Goal: Information Seeking & Learning: Learn about a topic

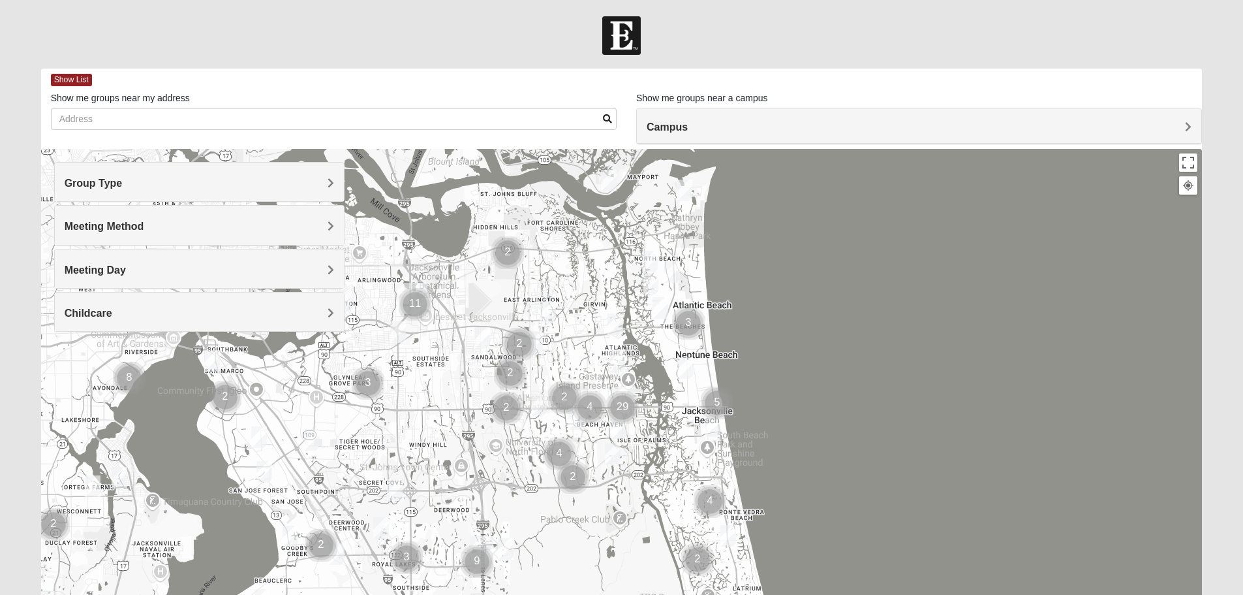
click at [144, 174] on div "Group Type" at bounding box center [199, 182] width 289 height 39
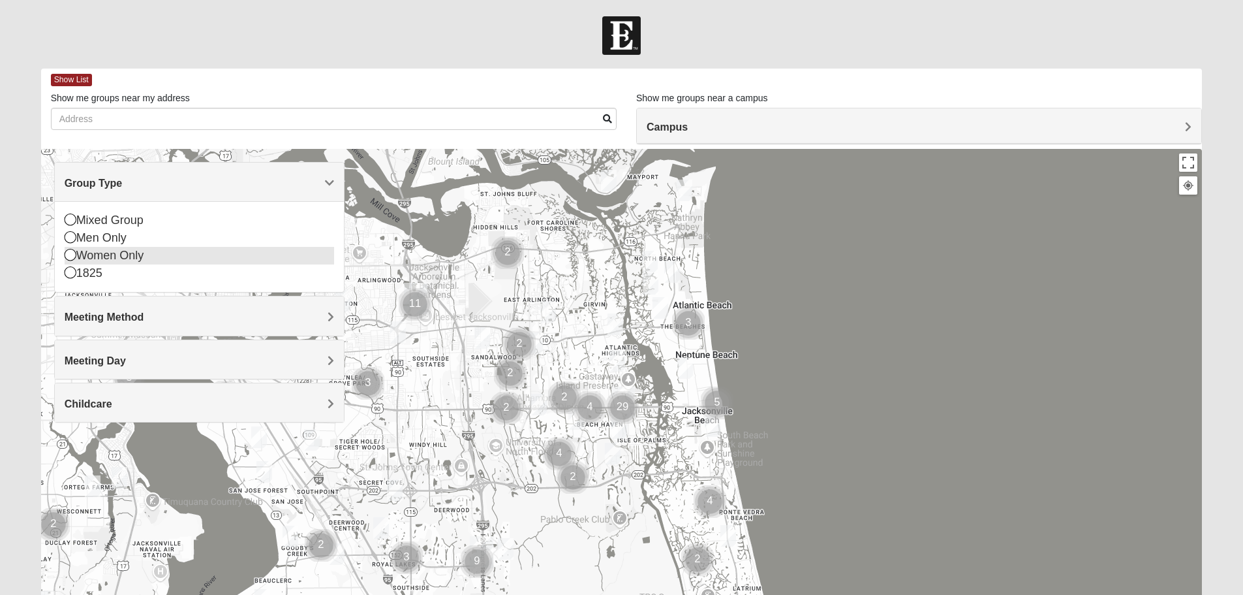
click at [74, 255] on icon at bounding box center [71, 255] width 12 height 12
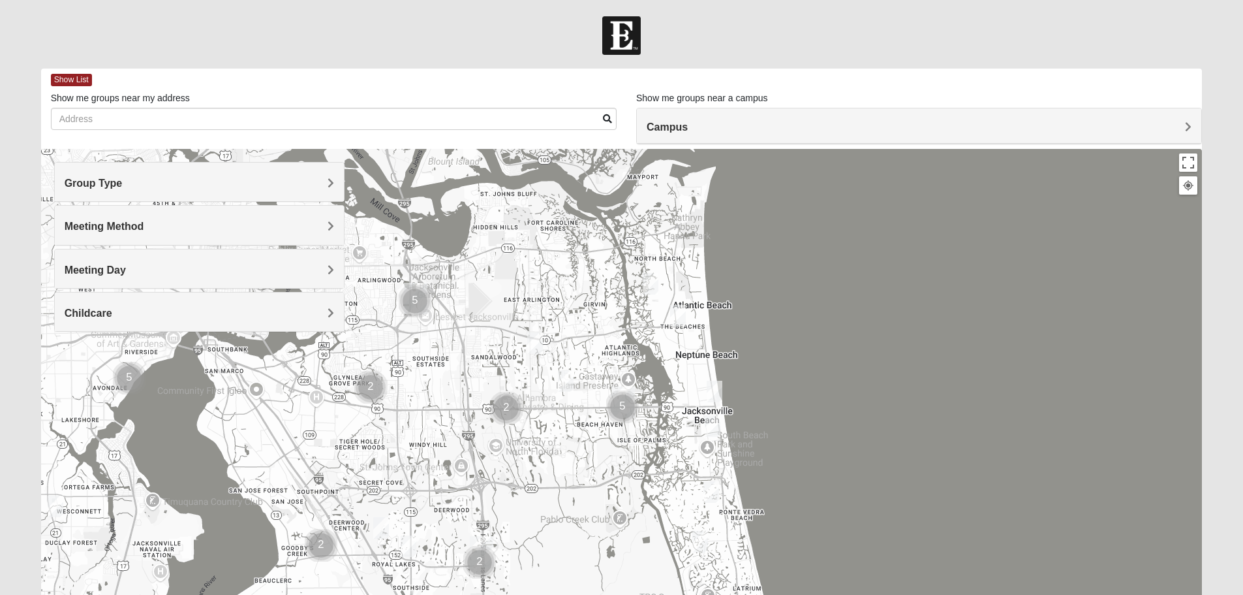
click at [117, 232] on span "Meeting Method" at bounding box center [105, 226] width 80 height 11
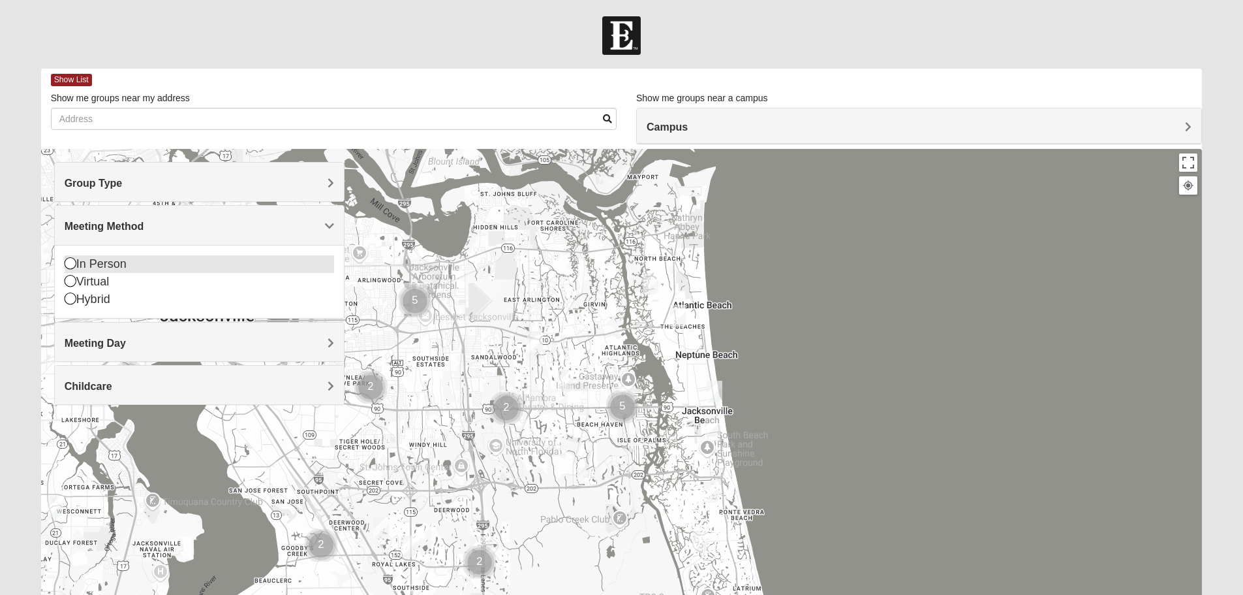
click at [90, 264] on div "In Person" at bounding box center [200, 264] width 270 height 18
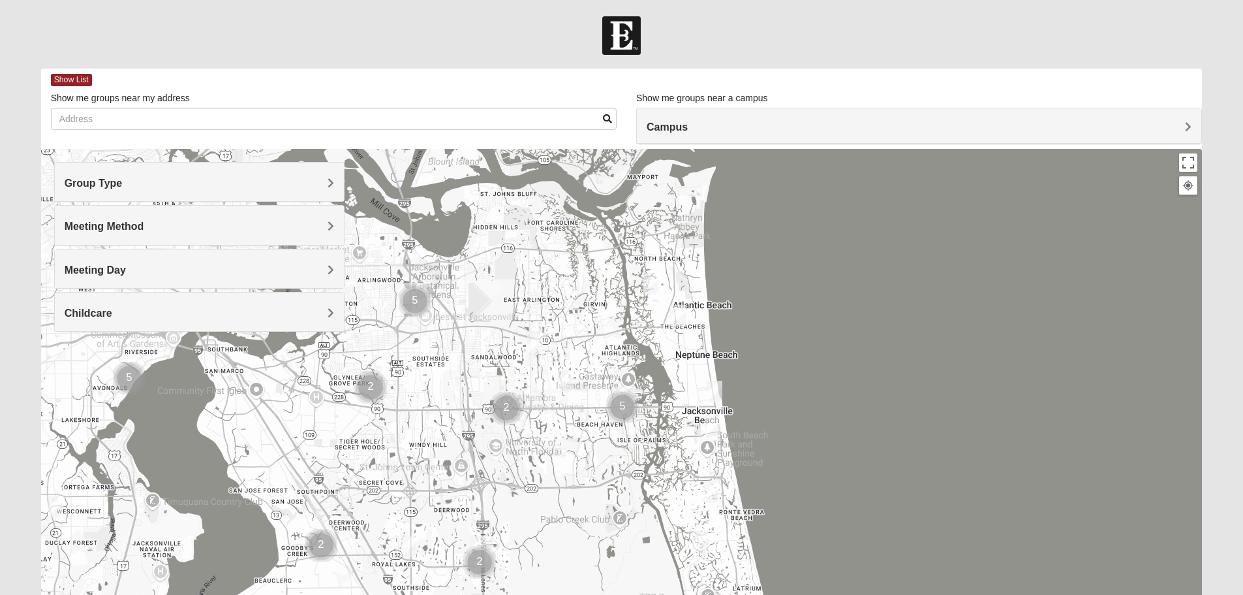
click at [129, 270] on h4 "Meeting Day" at bounding box center [200, 270] width 270 height 12
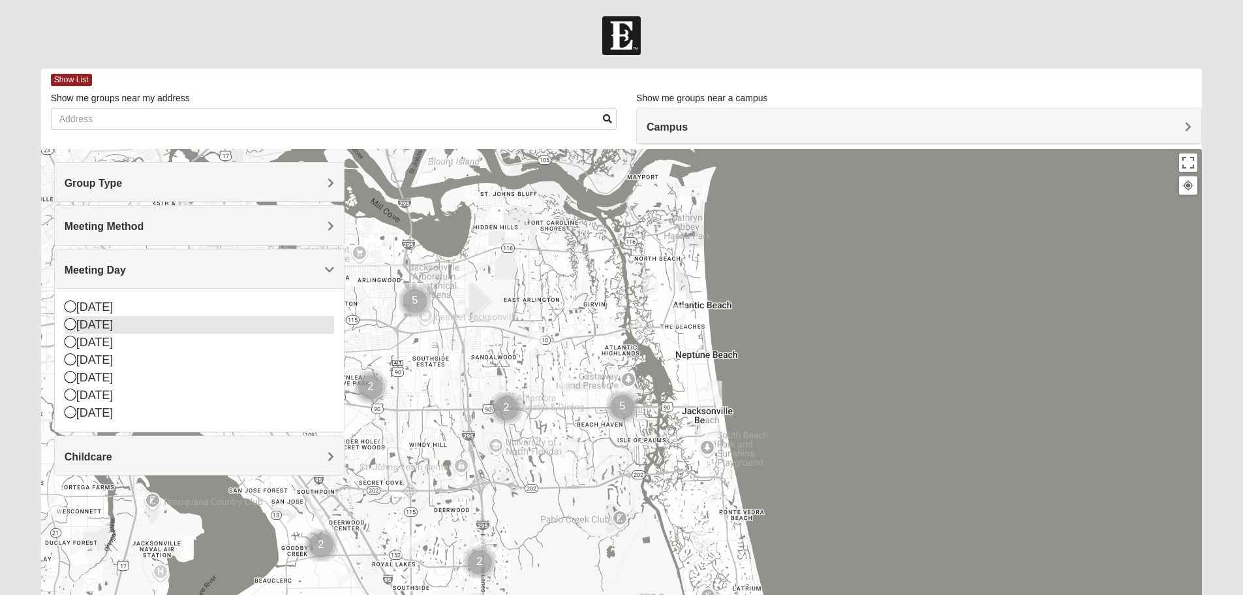
click at [97, 324] on div "[DATE]" at bounding box center [200, 325] width 270 height 18
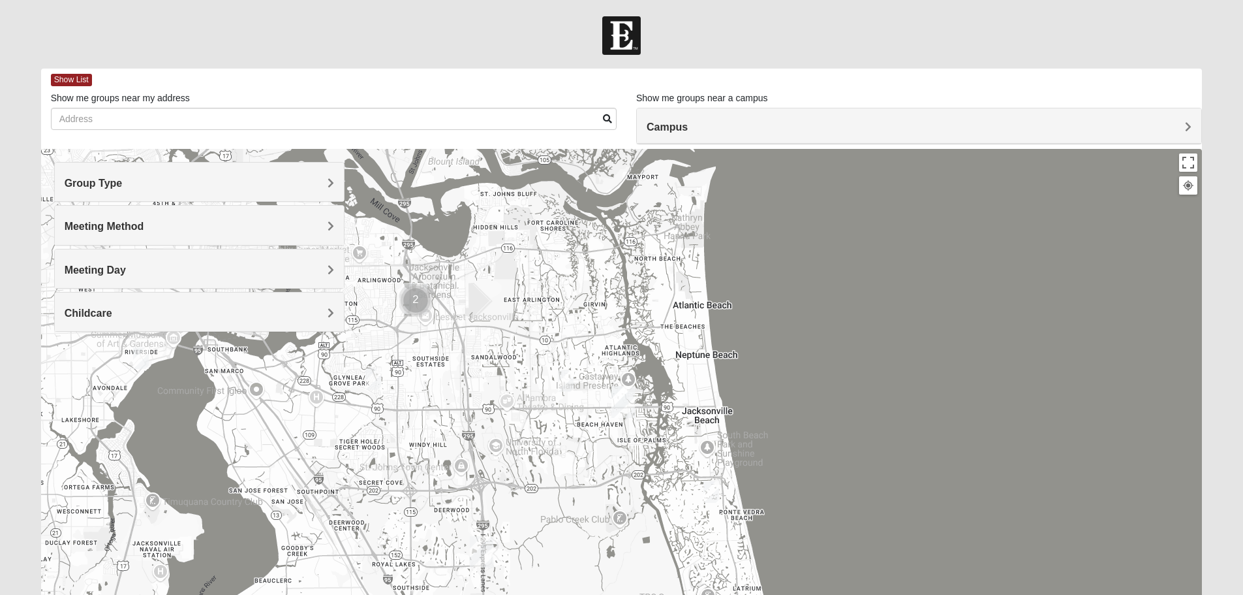
click at [119, 311] on h4 "Childcare" at bounding box center [200, 313] width 270 height 12
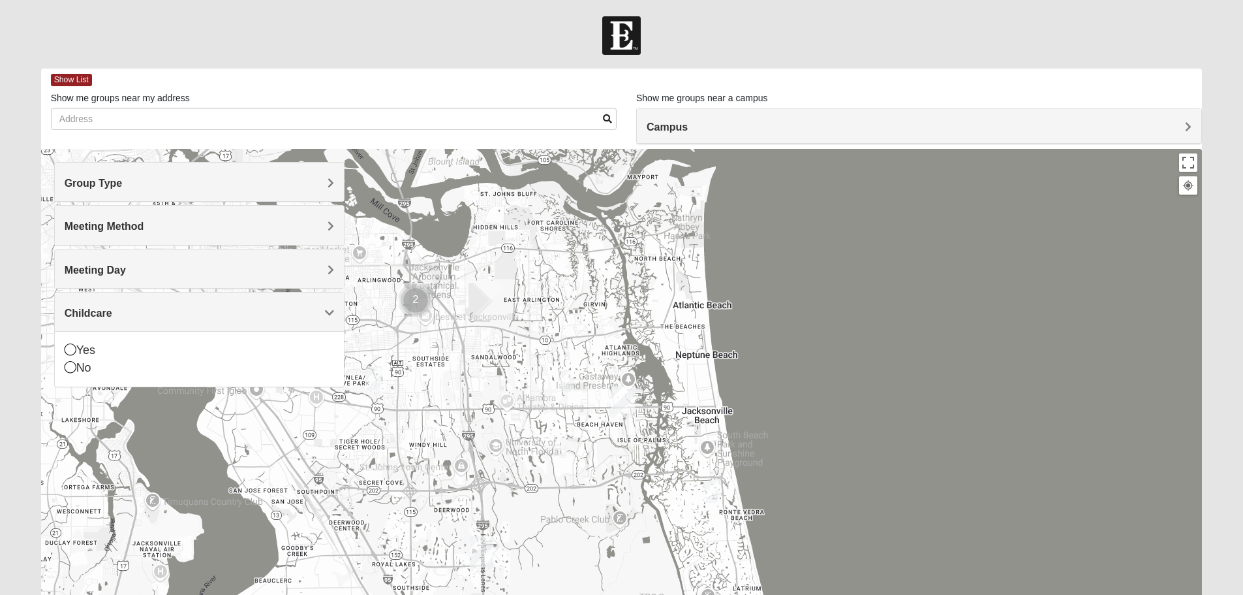
click at [127, 320] on div "Childcare" at bounding box center [199, 311] width 289 height 39
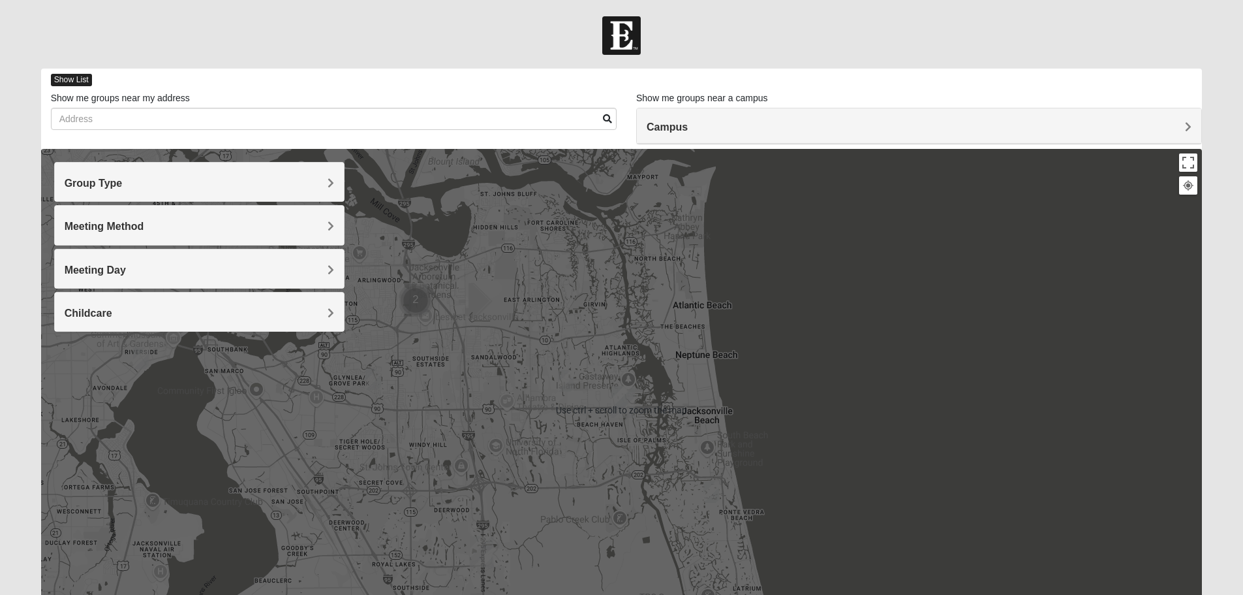
click at [70, 75] on span "Show List" at bounding box center [71, 80] width 41 height 12
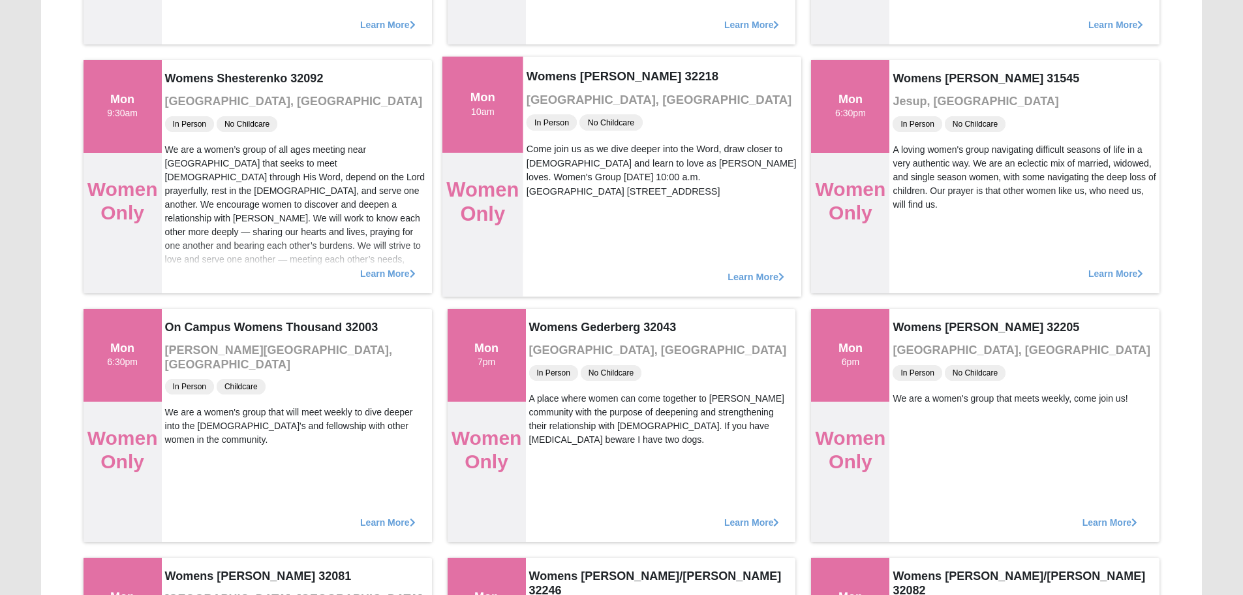
scroll to position [392, 0]
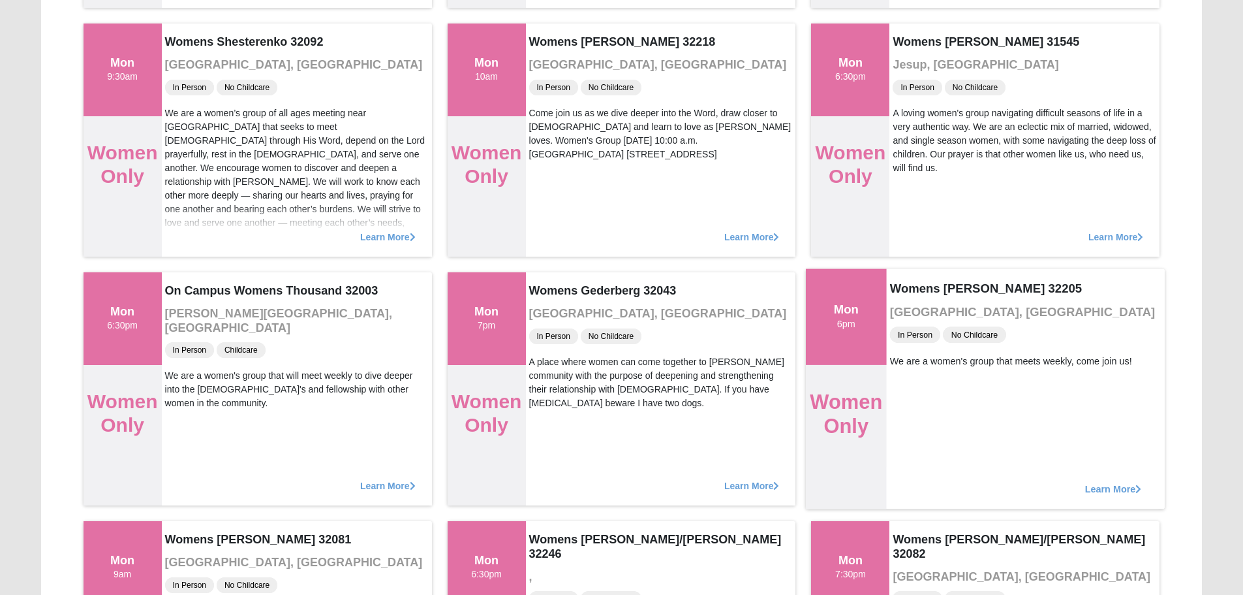
click at [1085, 482] on span "Learn More" at bounding box center [1113, 482] width 57 height 0
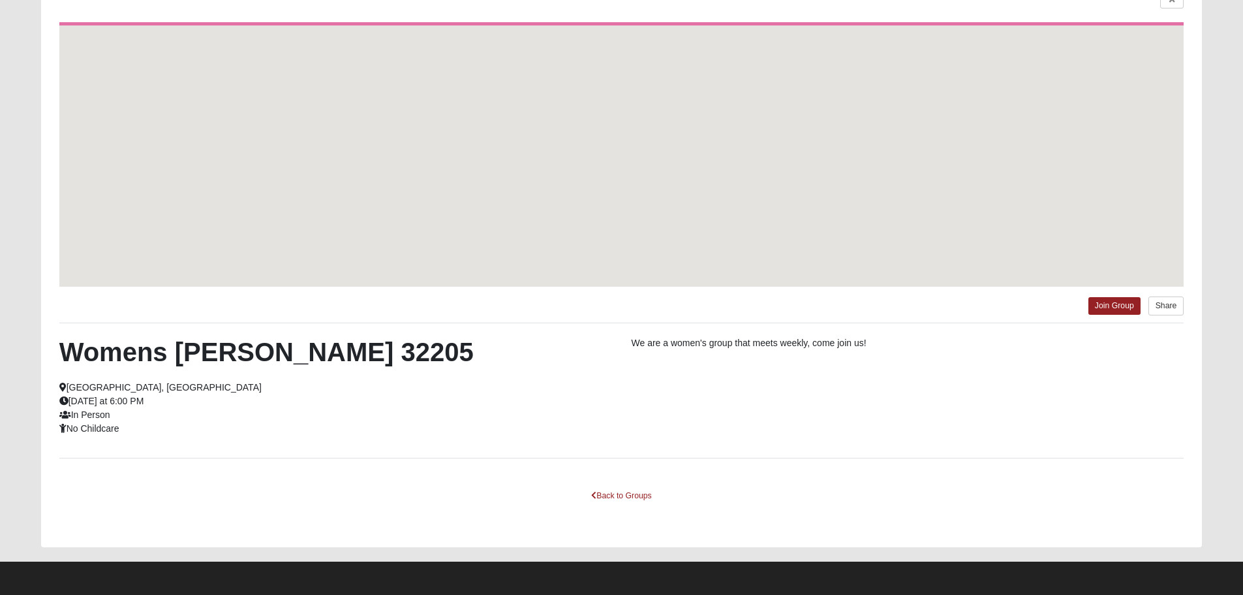
scroll to position [117, 0]
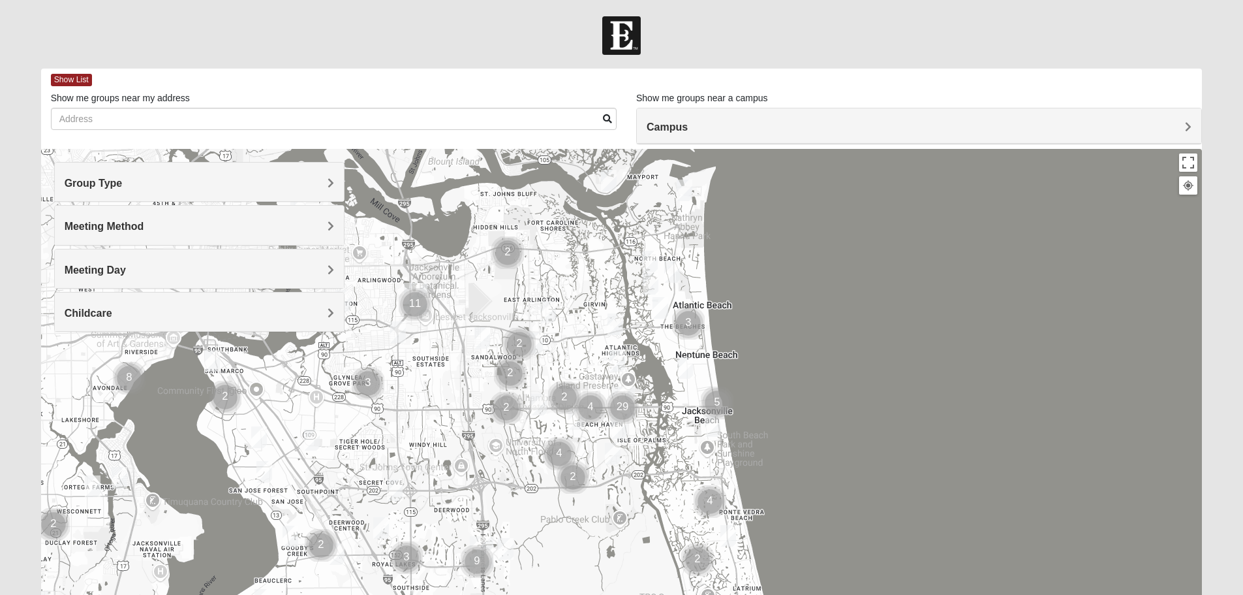
click at [168, 178] on h4 "Group Type" at bounding box center [200, 183] width 270 height 12
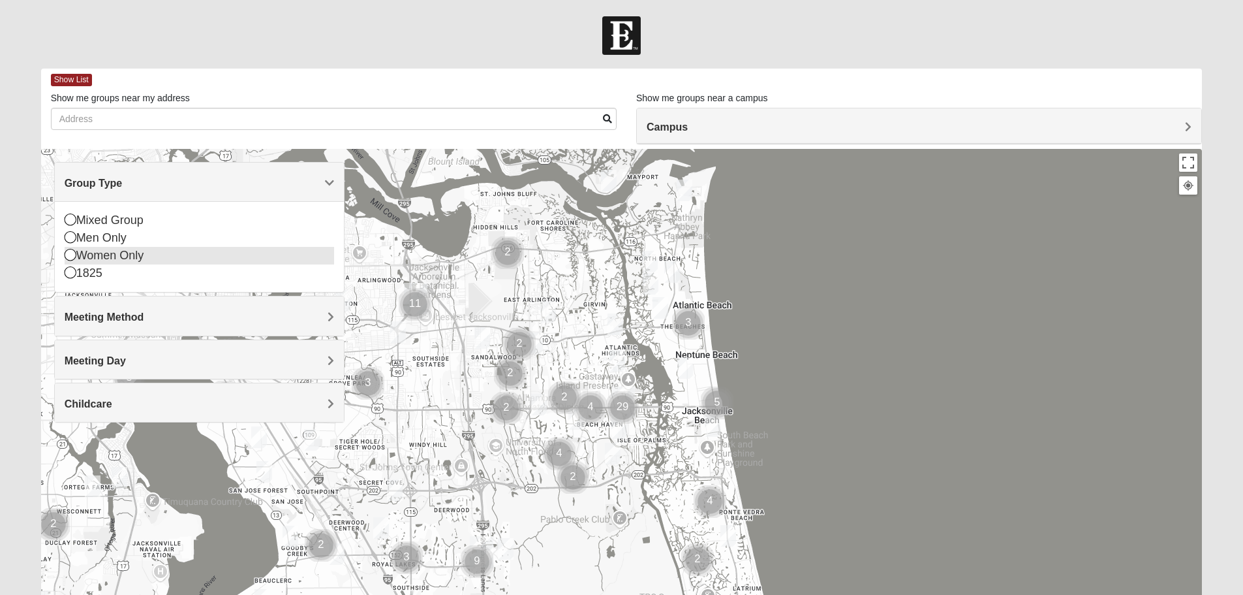
click at [80, 252] on div "Women Only" at bounding box center [200, 256] width 270 height 18
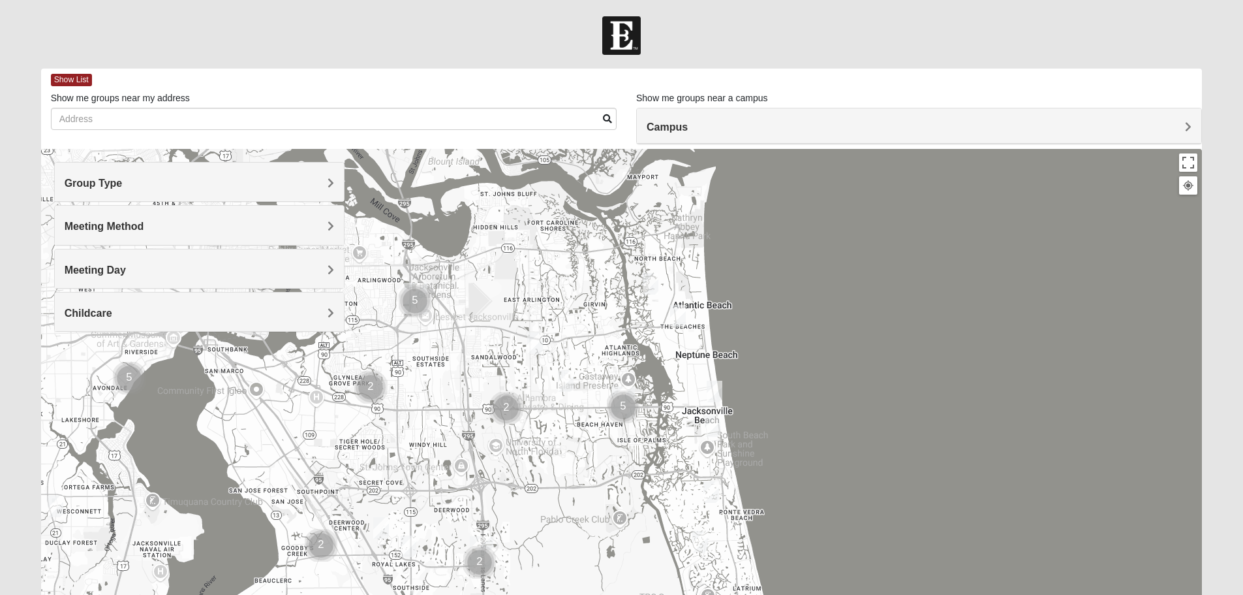
click at [119, 230] on span "Meeting Method" at bounding box center [105, 226] width 80 height 11
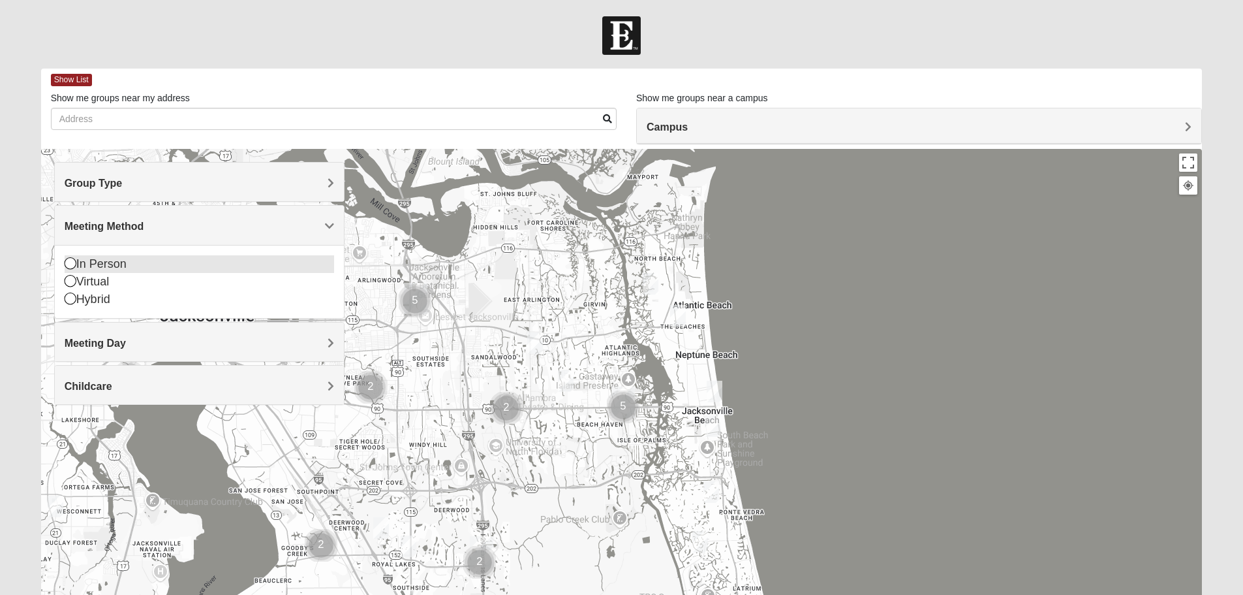
click at [101, 261] on div "In Person" at bounding box center [200, 264] width 270 height 18
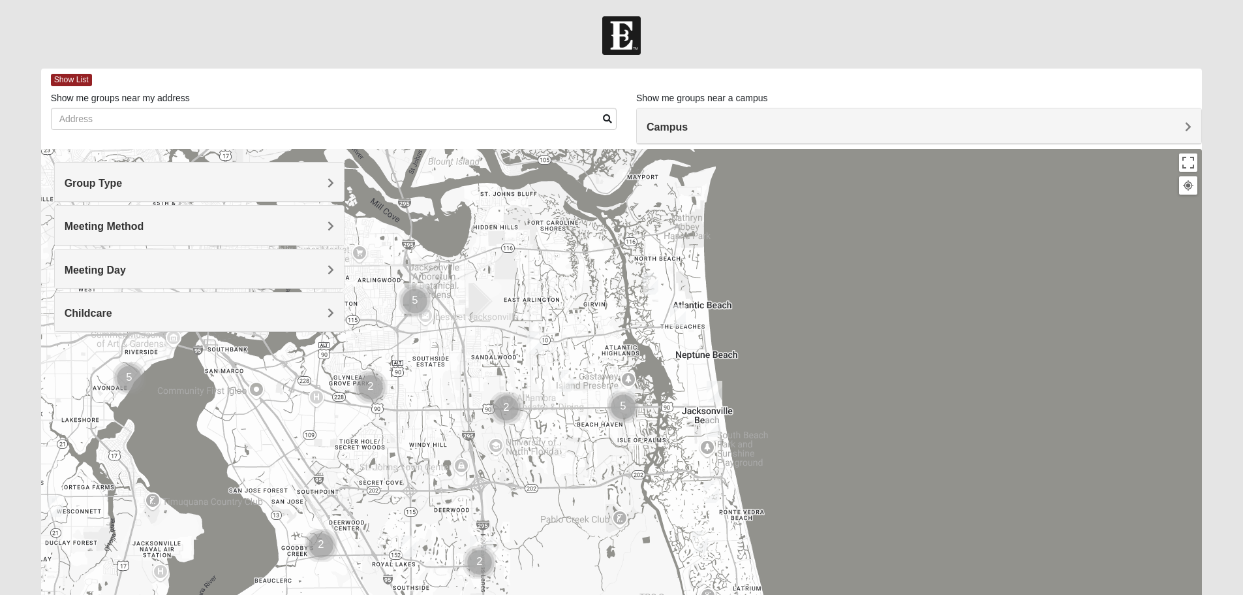
click at [144, 269] on h4 "Meeting Day" at bounding box center [200, 270] width 270 height 12
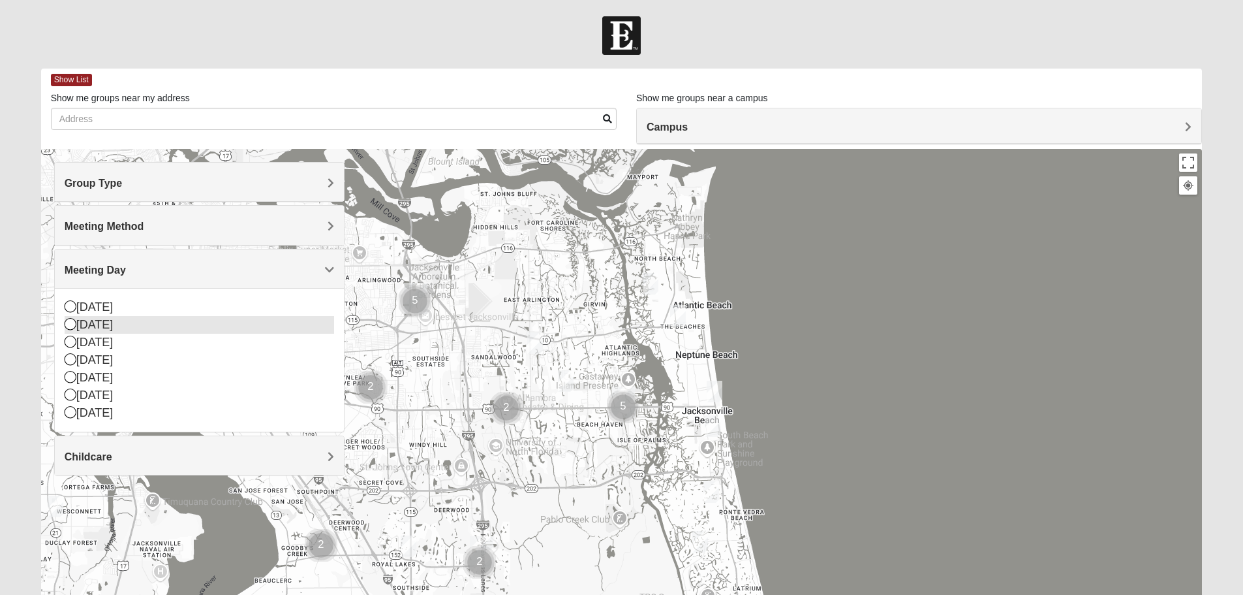
click at [116, 329] on div "[DATE]" at bounding box center [200, 325] width 270 height 18
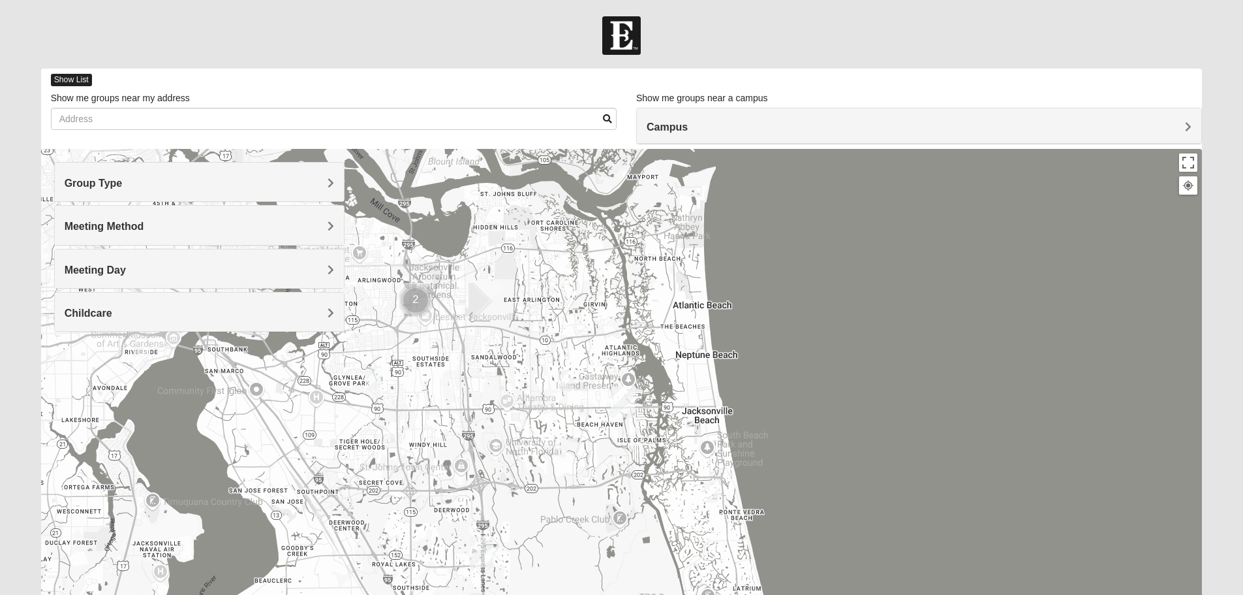
click at [60, 78] on span "Show List" at bounding box center [71, 80] width 41 height 12
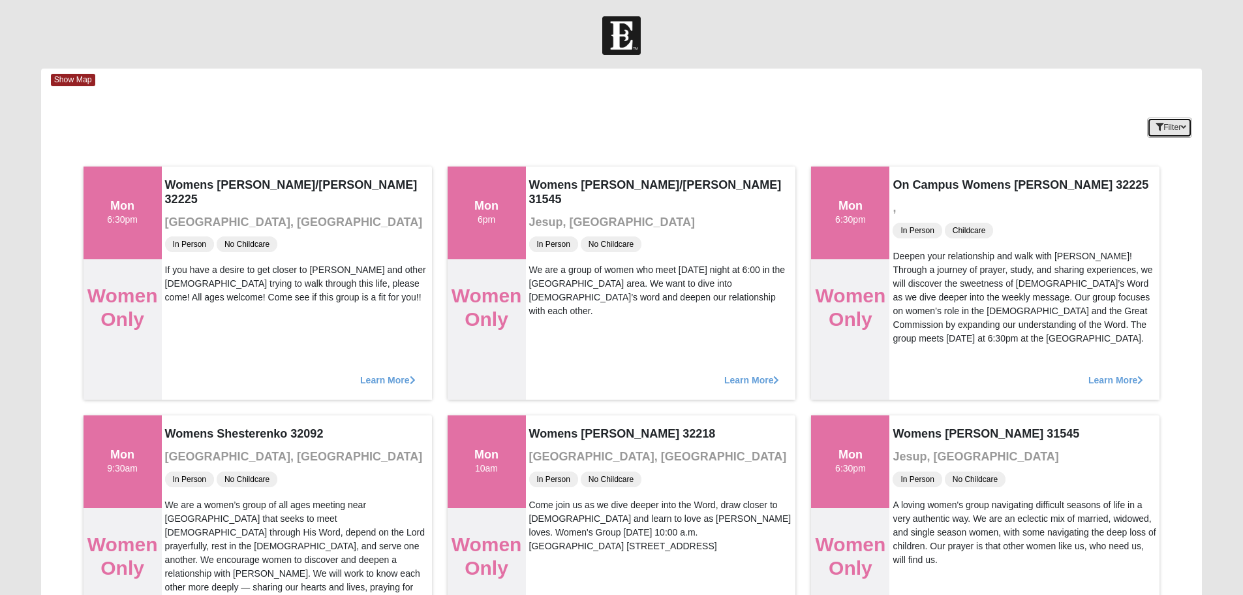
click at [1179, 129] on button "Filter" at bounding box center [1169, 127] width 45 height 20
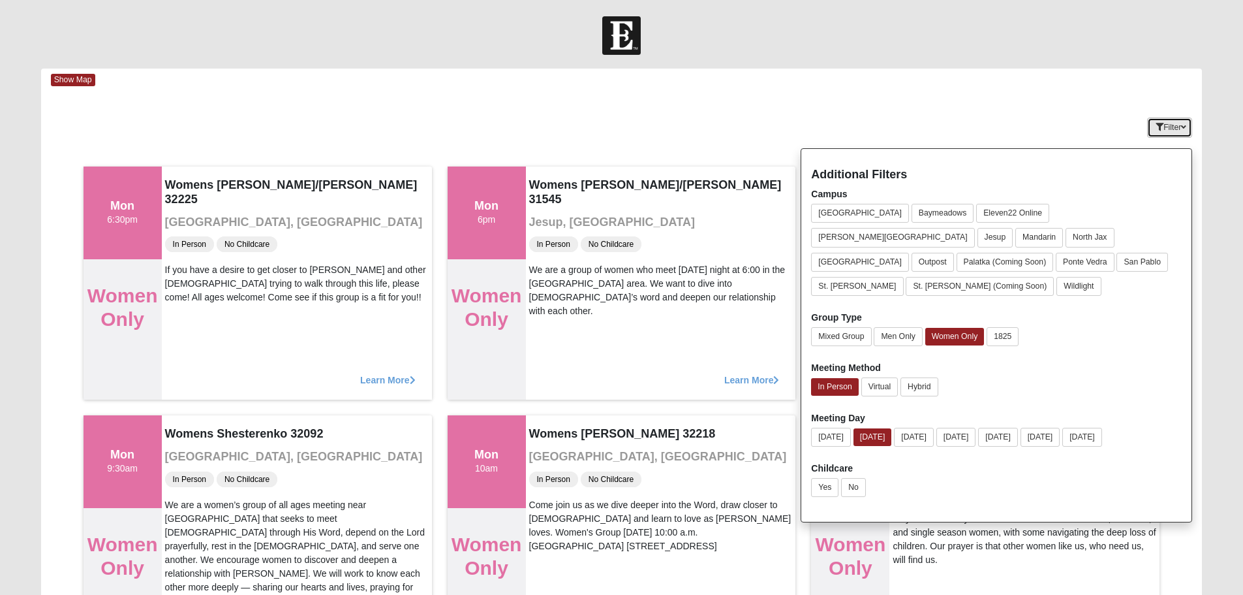
click at [1175, 125] on button "Filter" at bounding box center [1169, 127] width 45 height 20
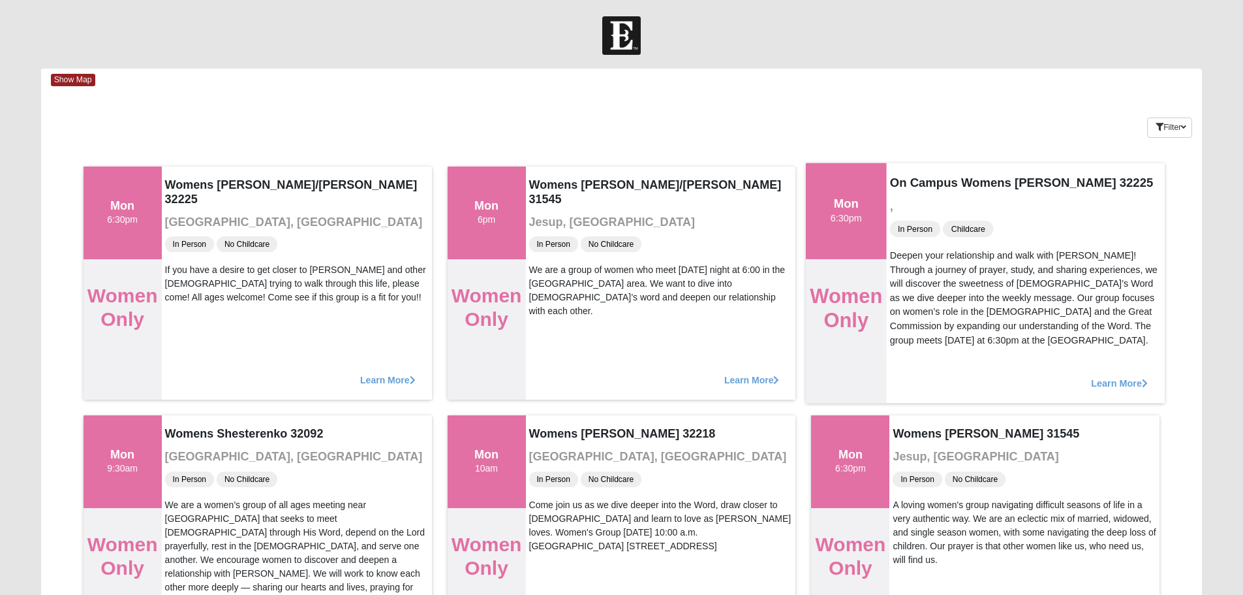
click at [1107, 376] on span "Learn More" at bounding box center [1120, 376] width 57 height 0
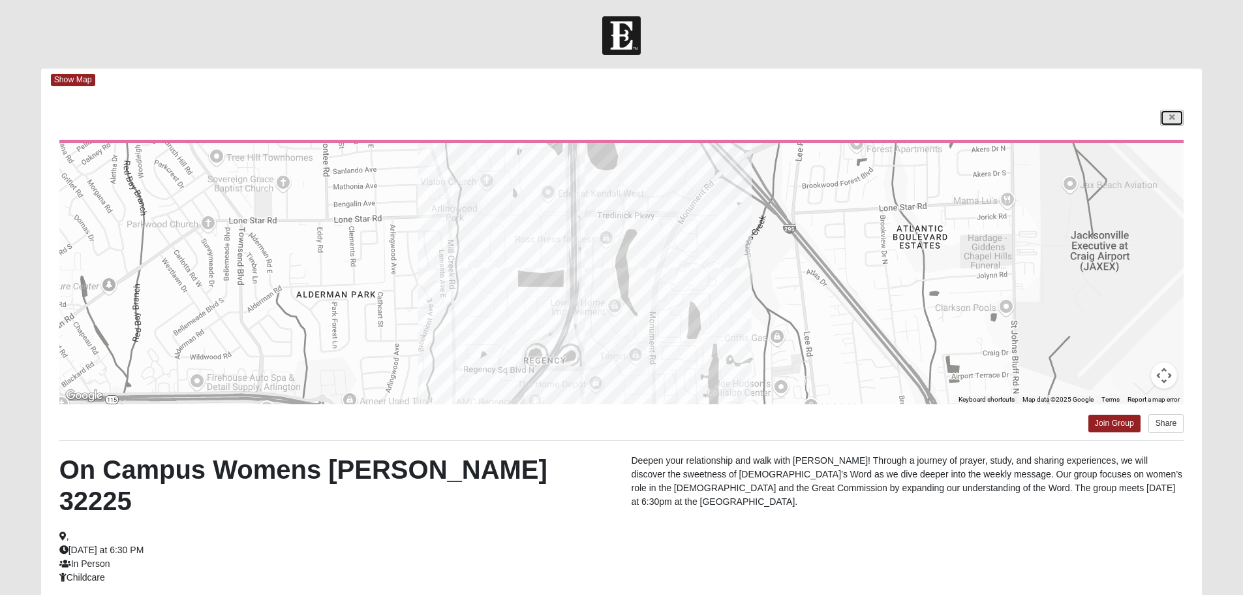
click at [1177, 115] on link at bounding box center [1171, 118] width 23 height 16
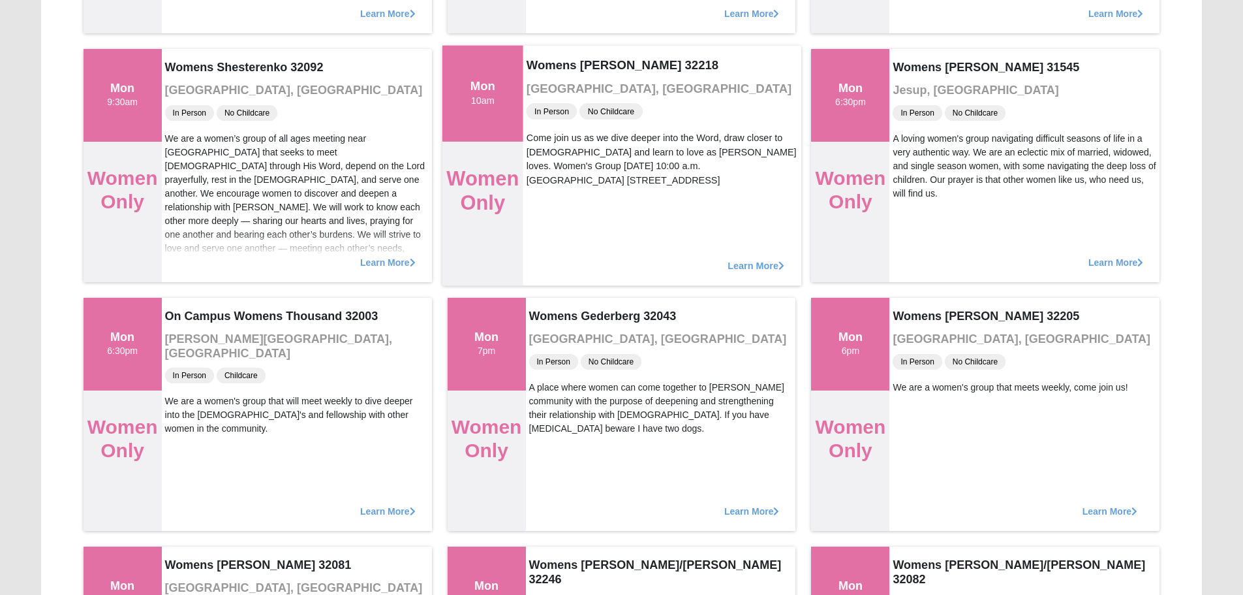
scroll to position [457, 0]
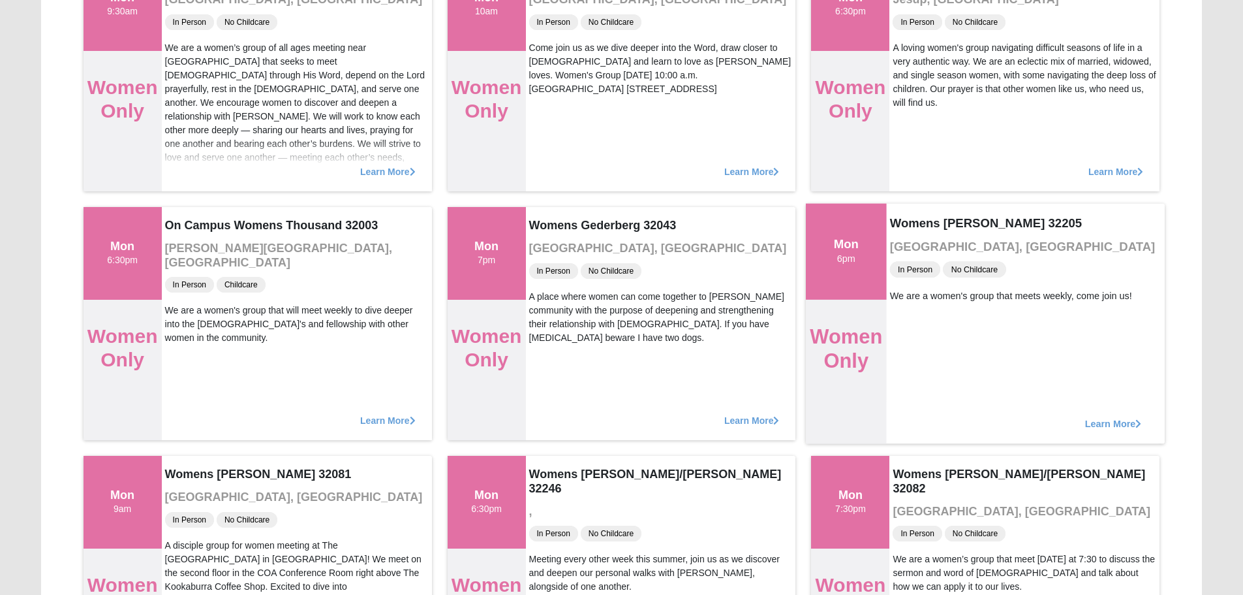
click at [1083, 343] on div "Womens VanCuren 32205 Jacksonville, FL In Person No Childcare We are a women's …" at bounding box center [1023, 323] width 272 height 240
click at [1085, 416] on span "Learn More" at bounding box center [1113, 416] width 57 height 0
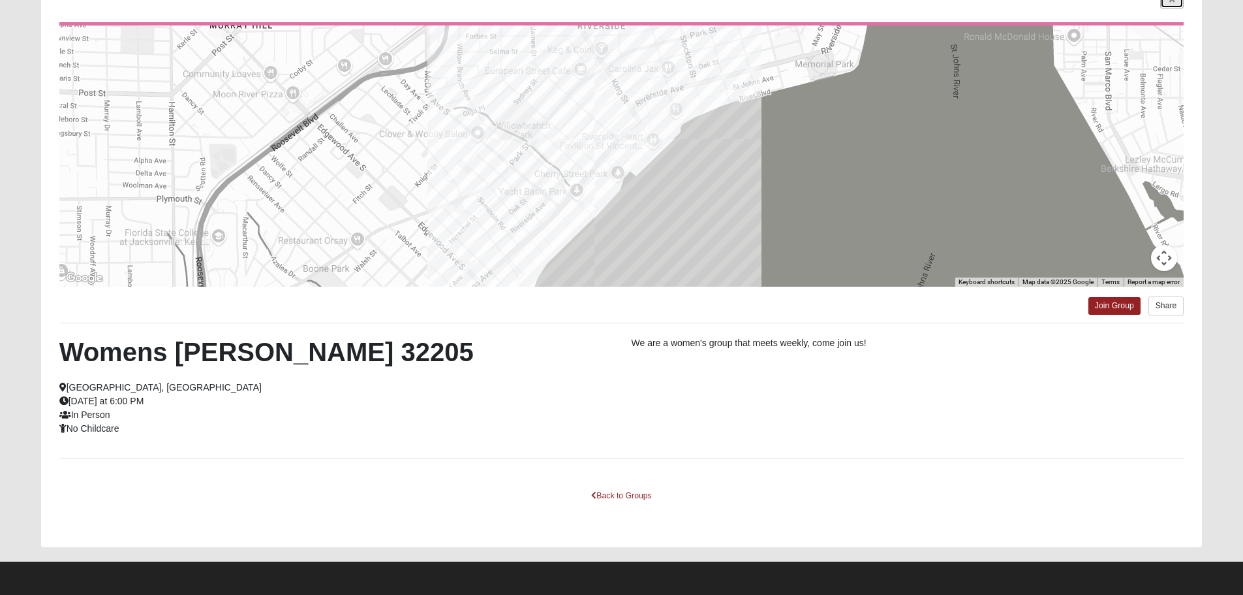
click at [1174, 3] on icon at bounding box center [1172, 0] width 5 height 8
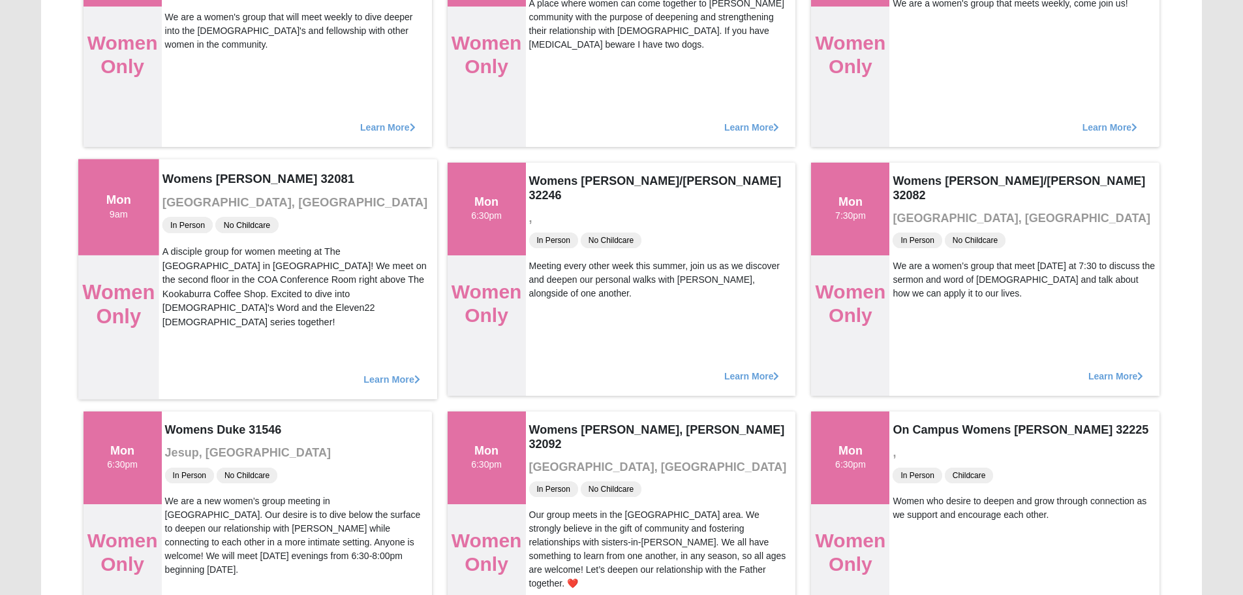
scroll to position [901, 0]
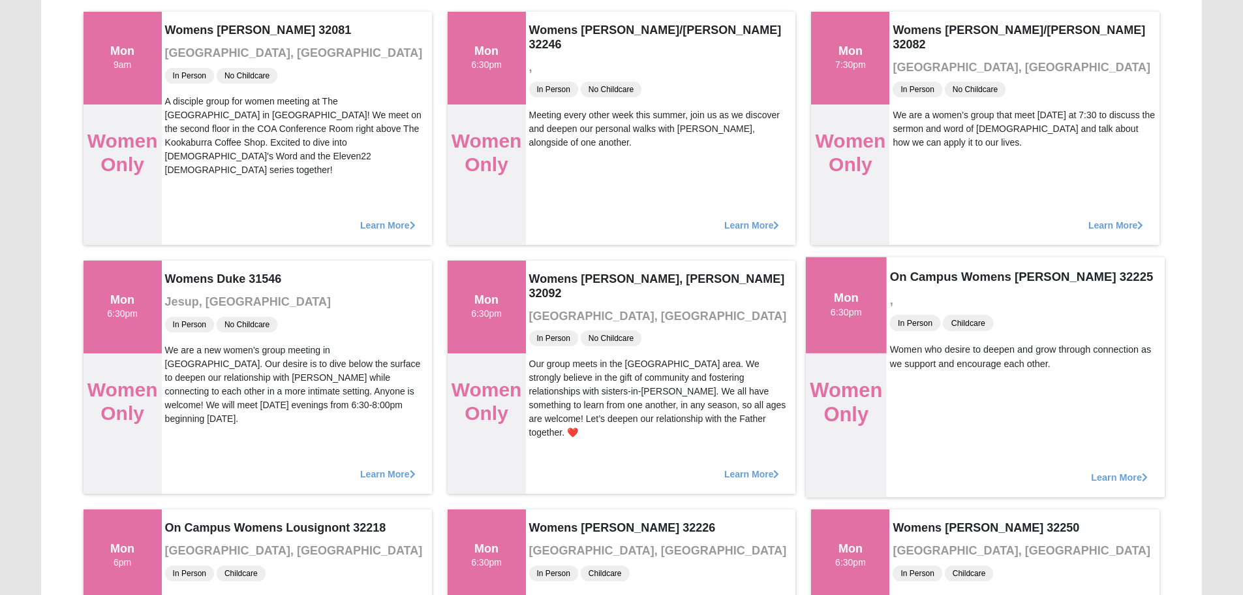
click at [1119, 469] on div "Learn More" at bounding box center [1026, 470] width 278 height 54
click at [1106, 470] on span "Learn More" at bounding box center [1120, 470] width 57 height 0
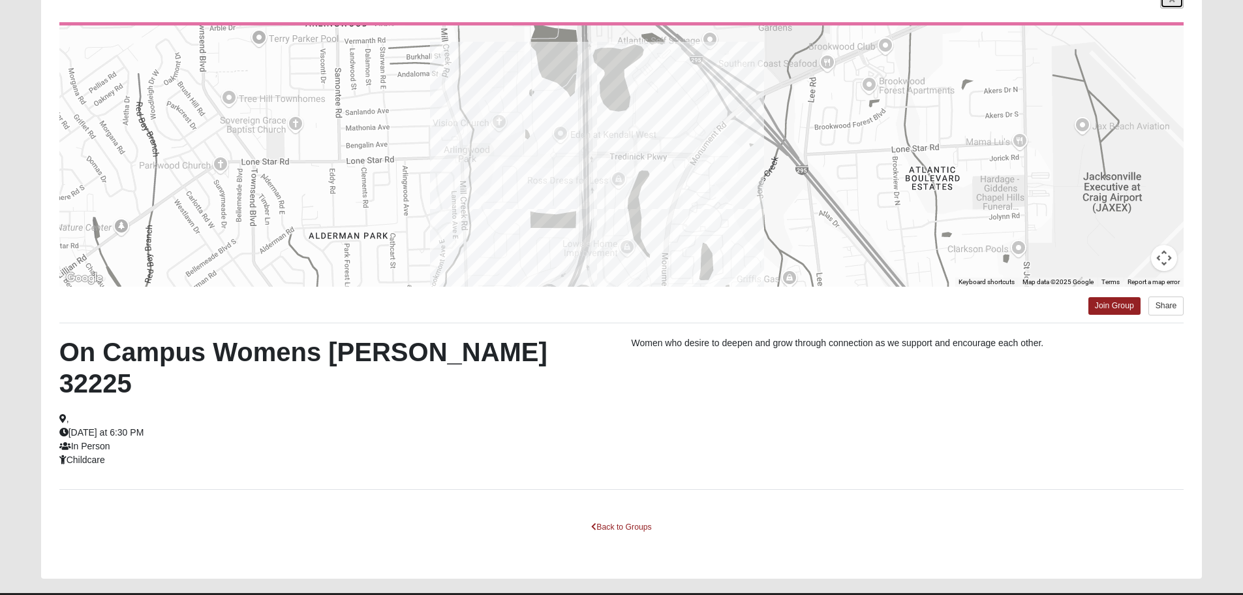
click at [1167, 3] on link at bounding box center [1171, 0] width 23 height 16
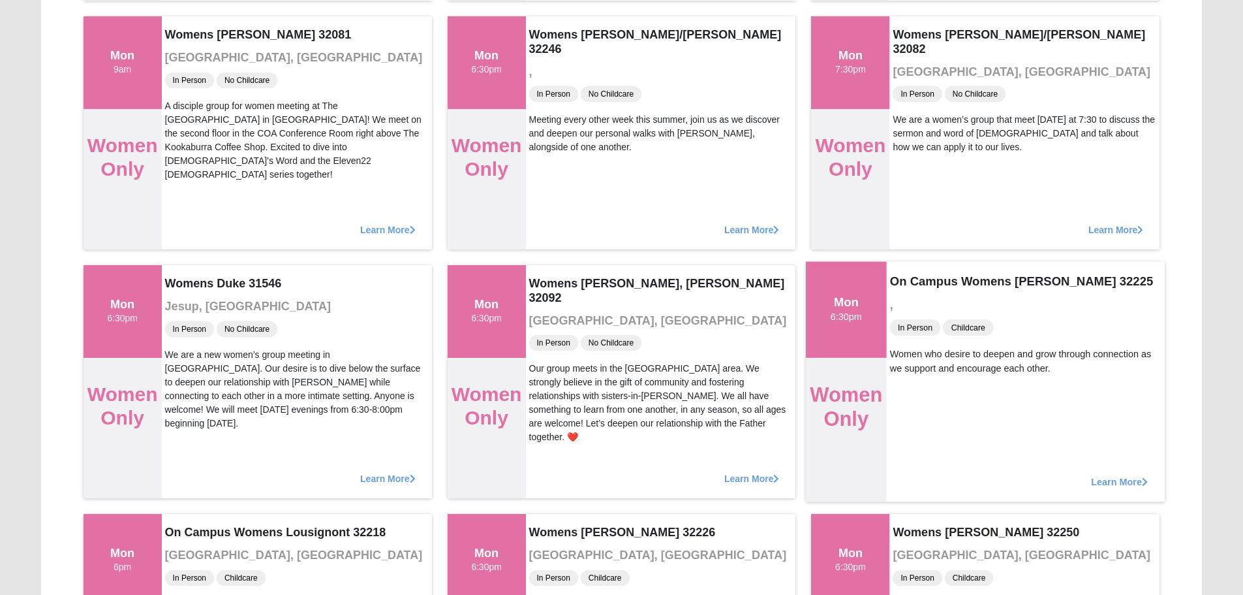
scroll to position [966, 0]
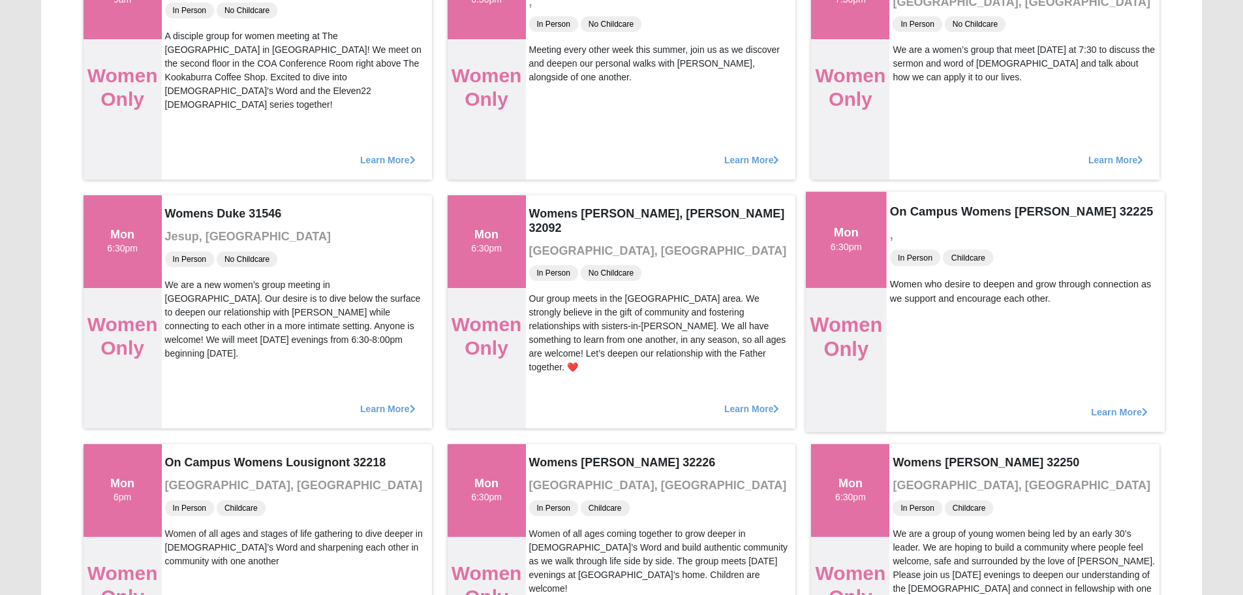
click at [1103, 405] on span "Learn More" at bounding box center [1120, 405] width 57 height 0
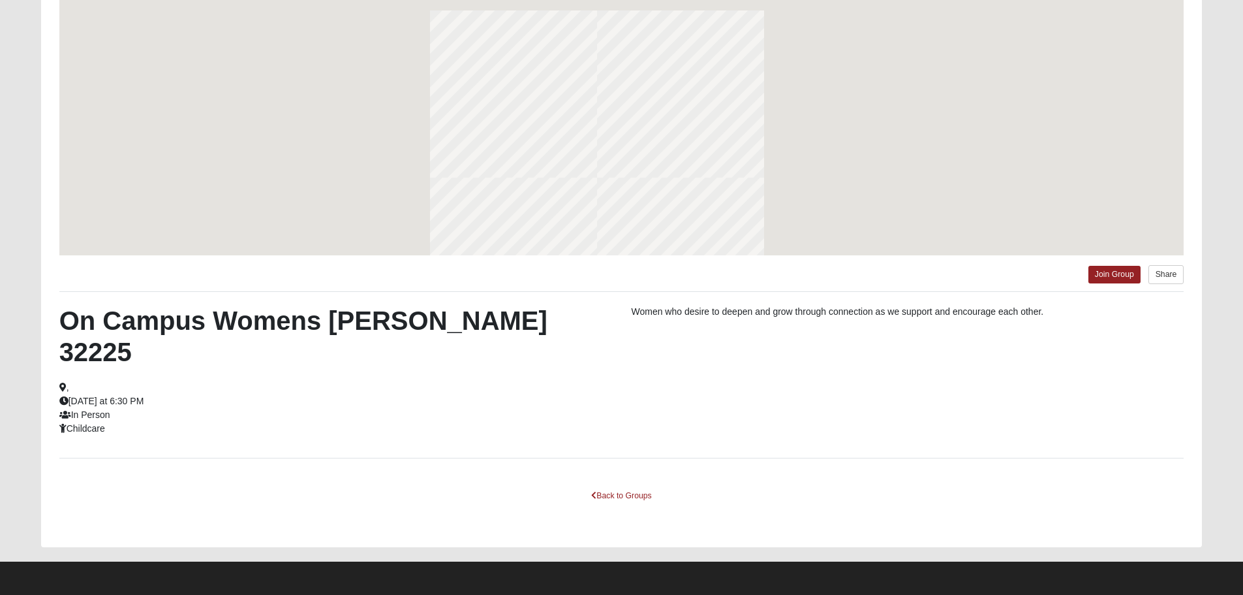
scroll to position [117, 0]
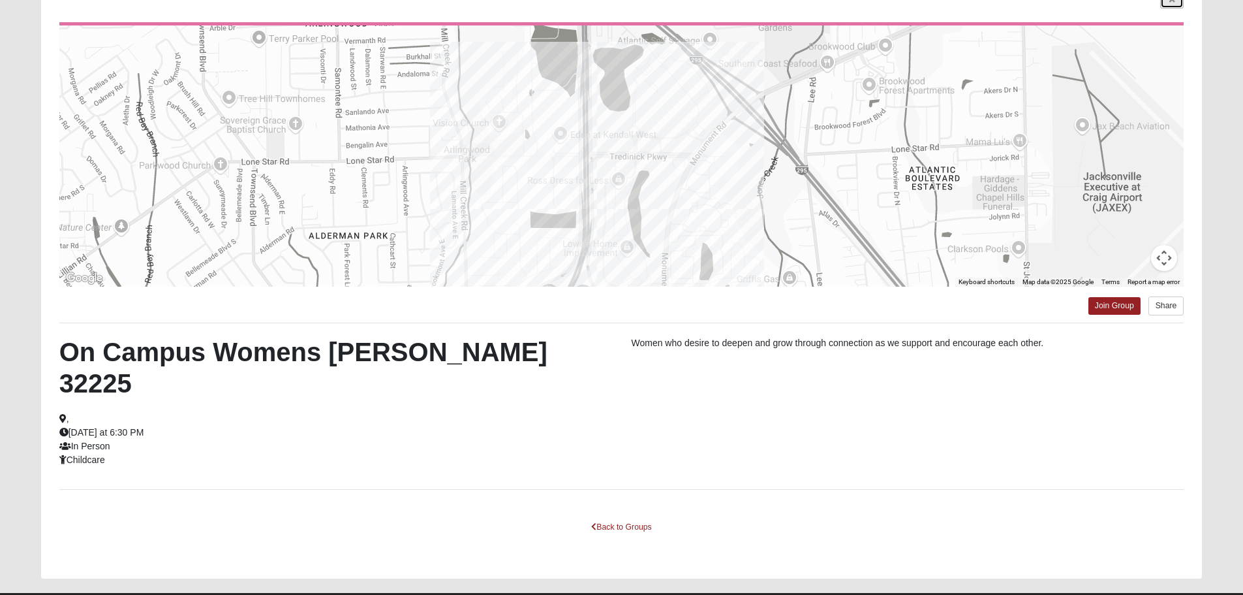
click at [1166, 4] on link at bounding box center [1171, 0] width 23 height 16
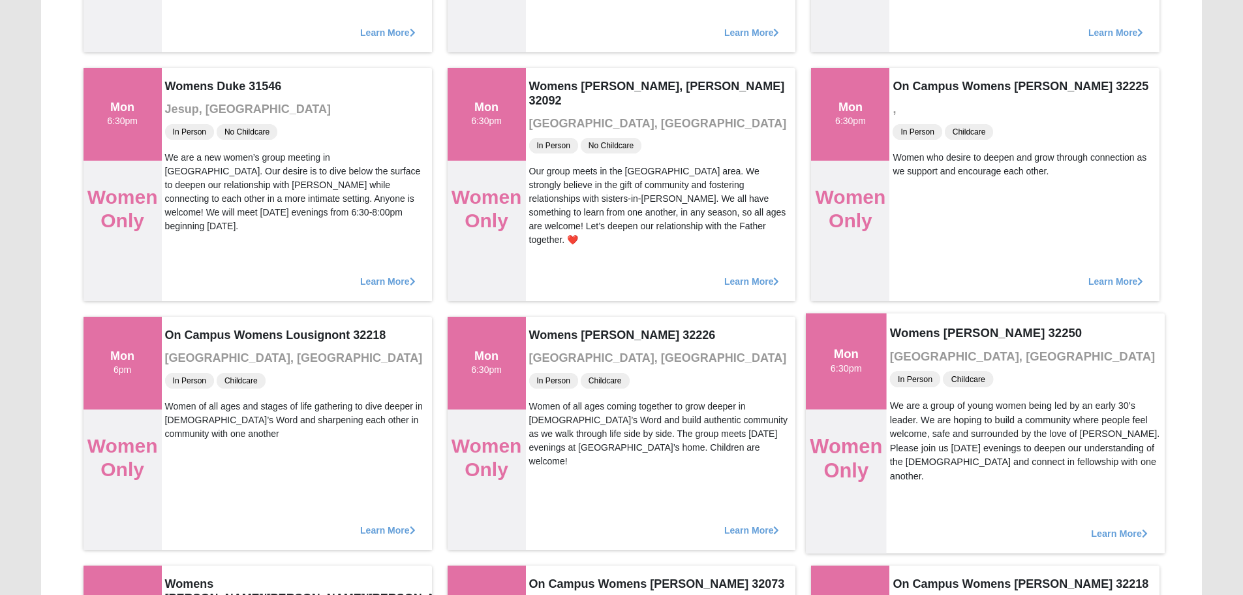
scroll to position [1096, 0]
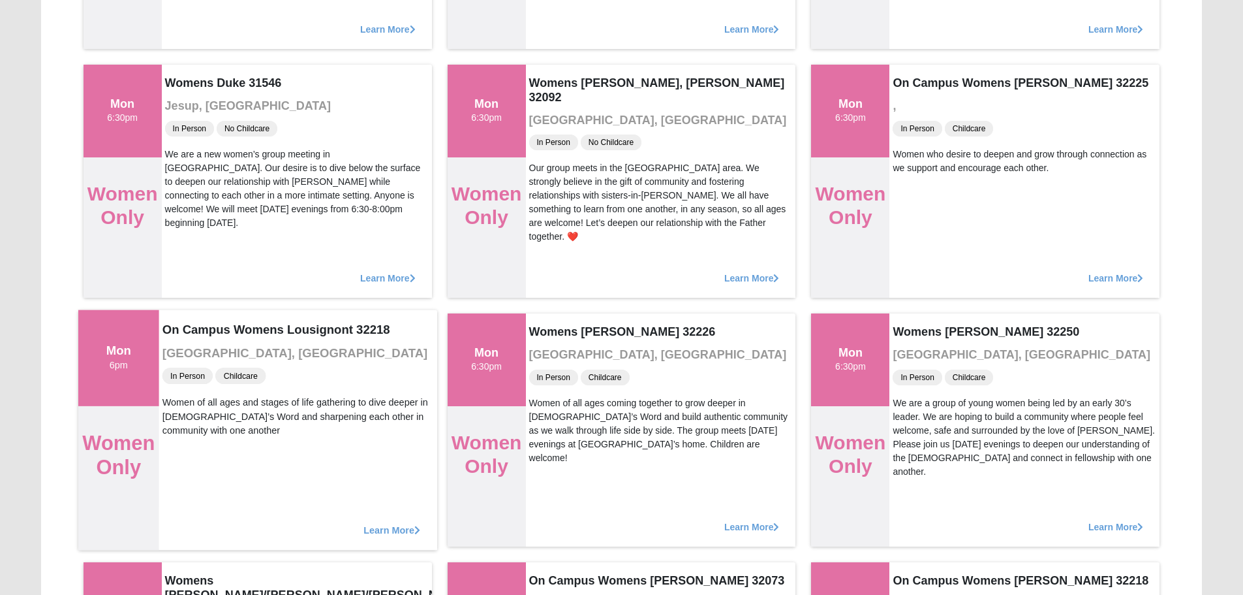
click at [379, 523] on span "Learn More" at bounding box center [392, 523] width 57 height 0
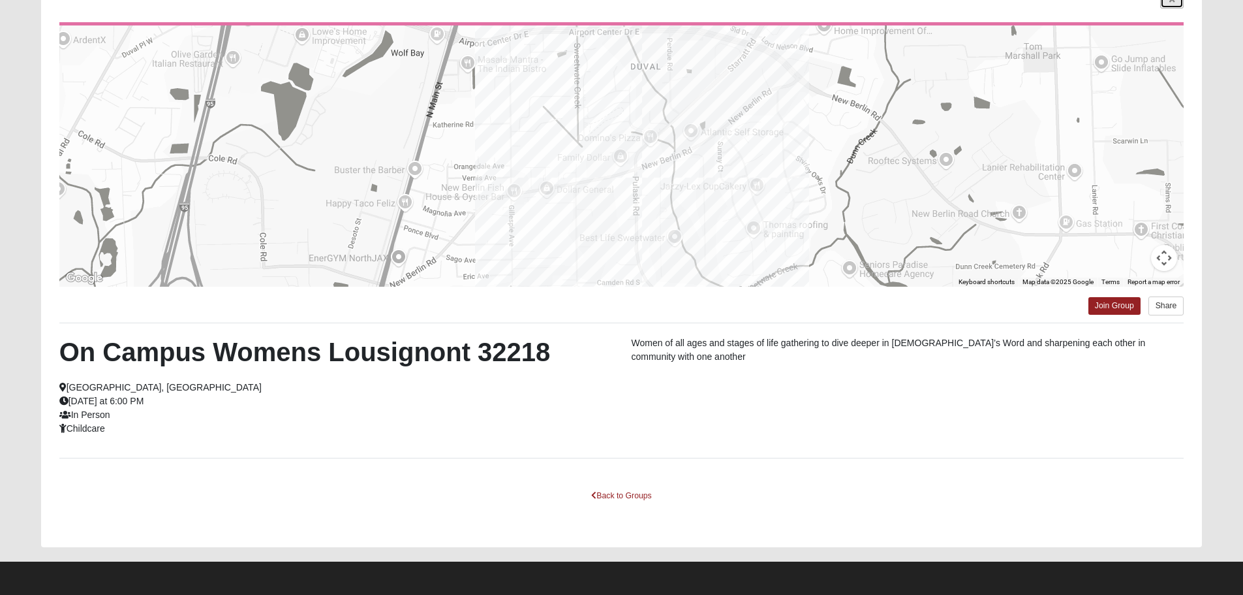
click at [1179, 3] on link at bounding box center [1171, 0] width 23 height 16
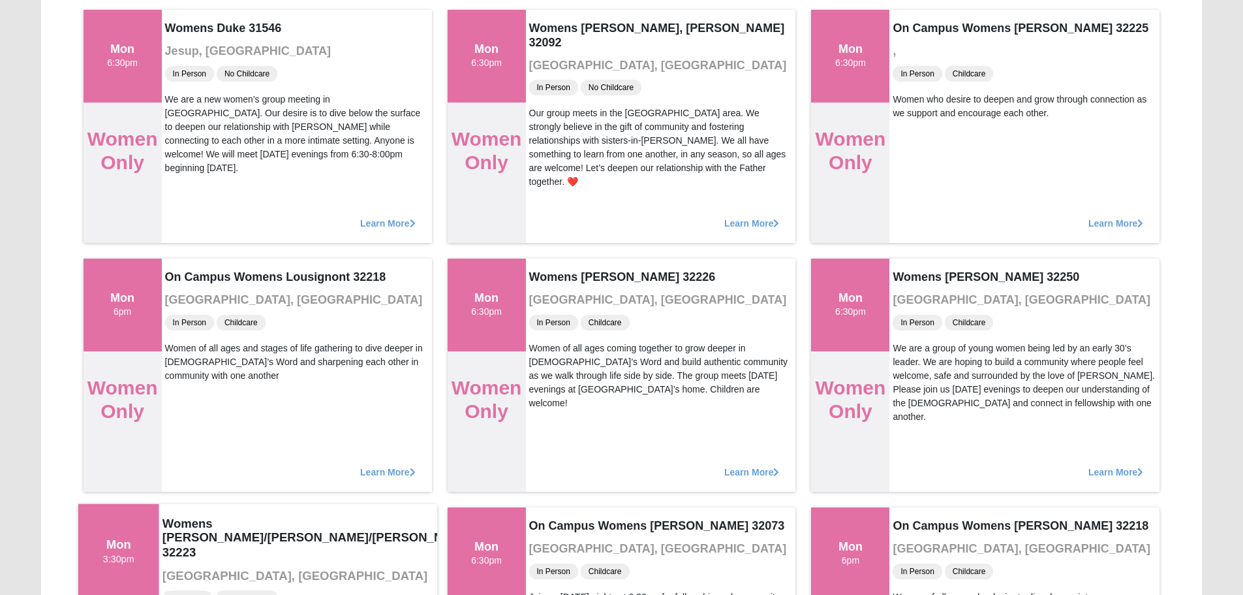
scroll to position [1162, 0]
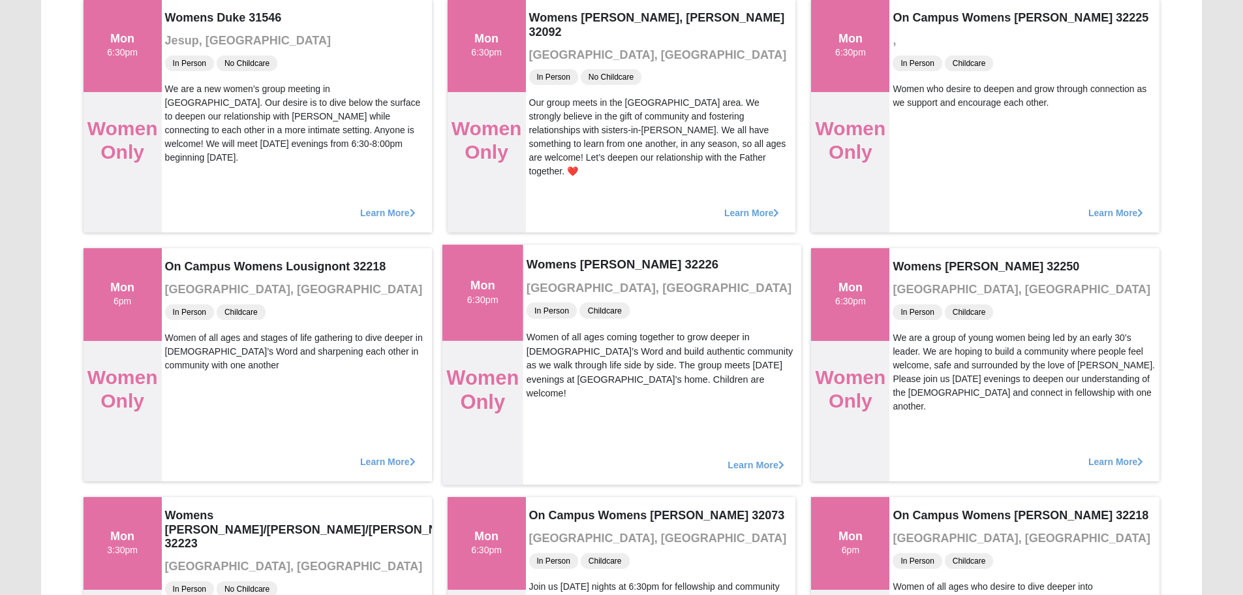
click at [747, 458] on span "Learn More" at bounding box center [756, 458] width 57 height 0
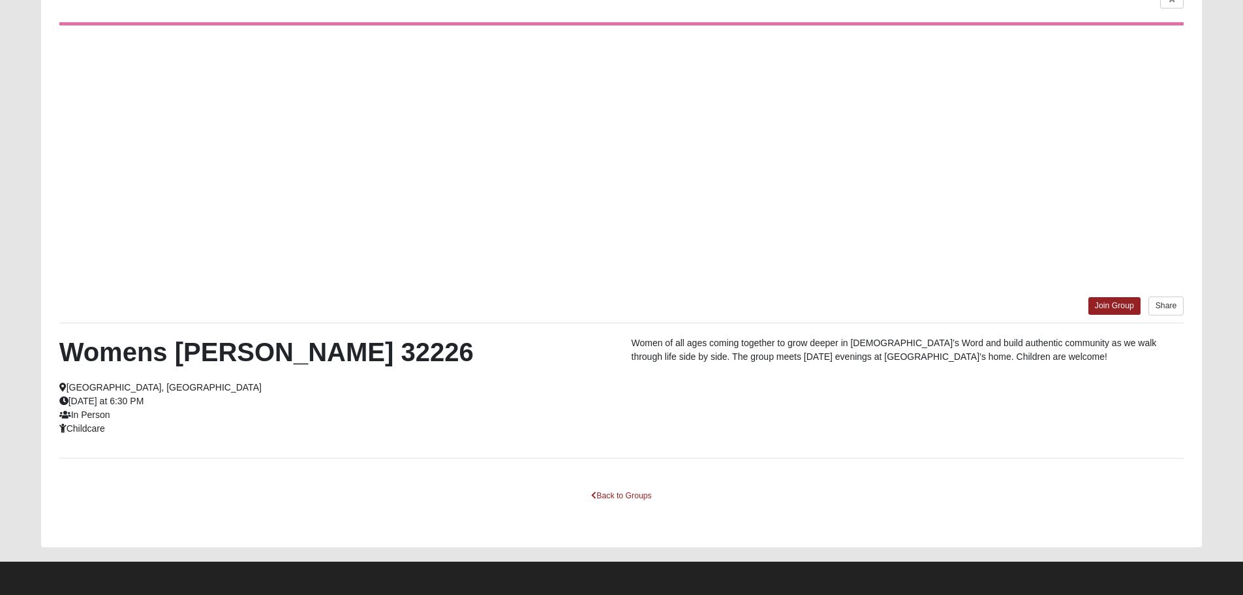
scroll to position [117, 0]
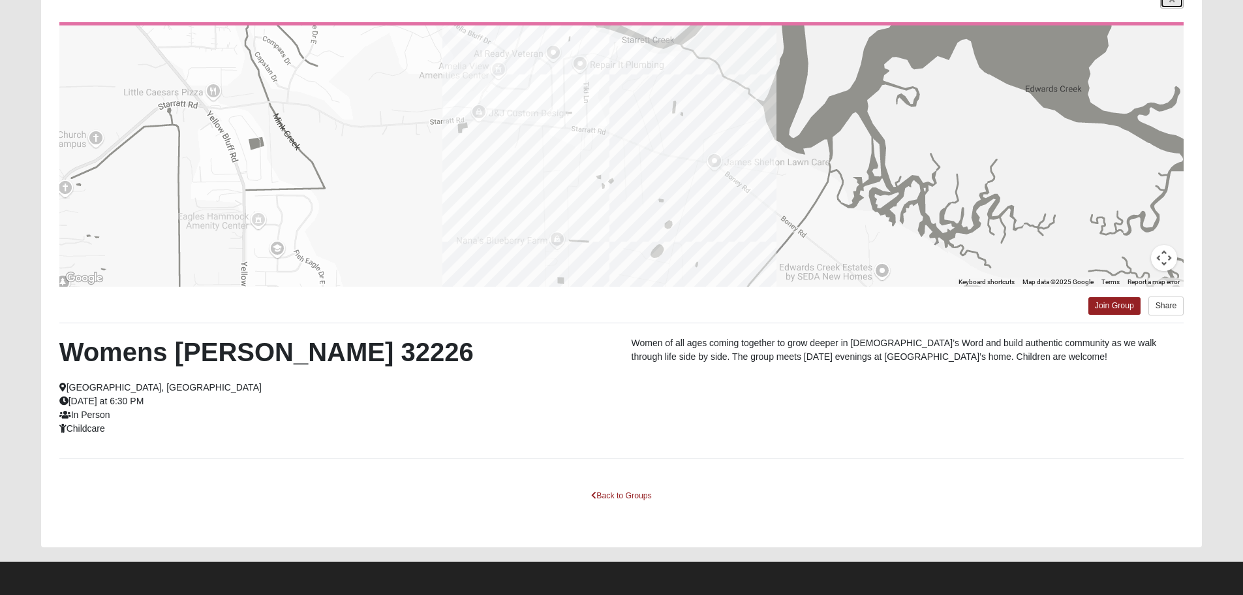
click at [1174, 3] on icon at bounding box center [1172, 0] width 5 height 8
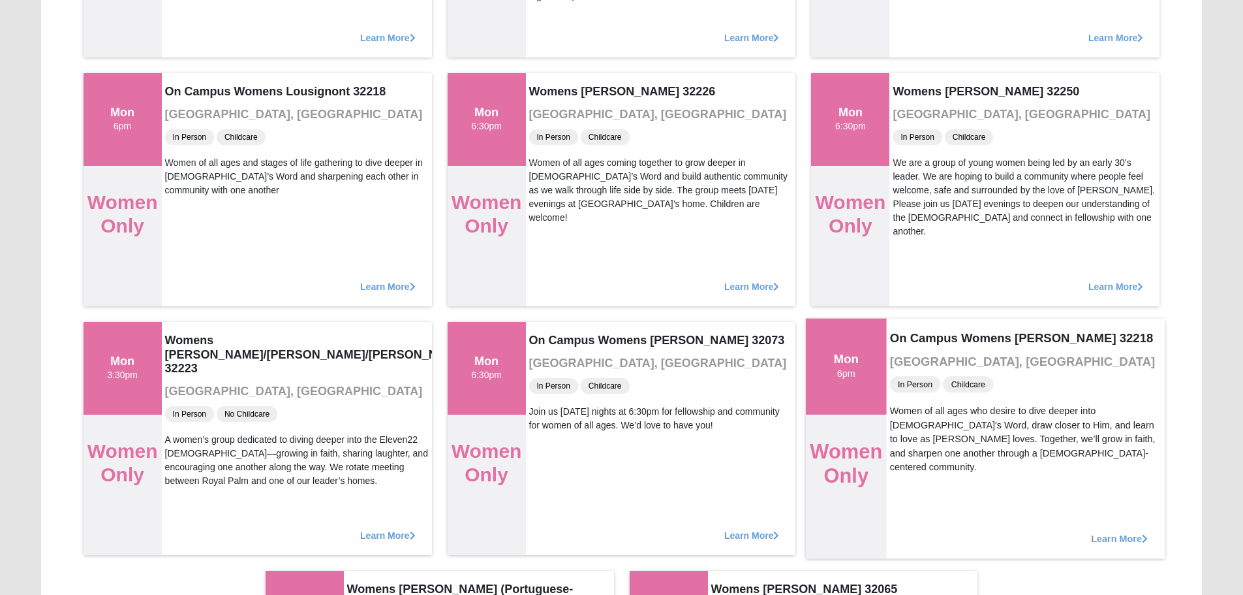
scroll to position [1423, 0]
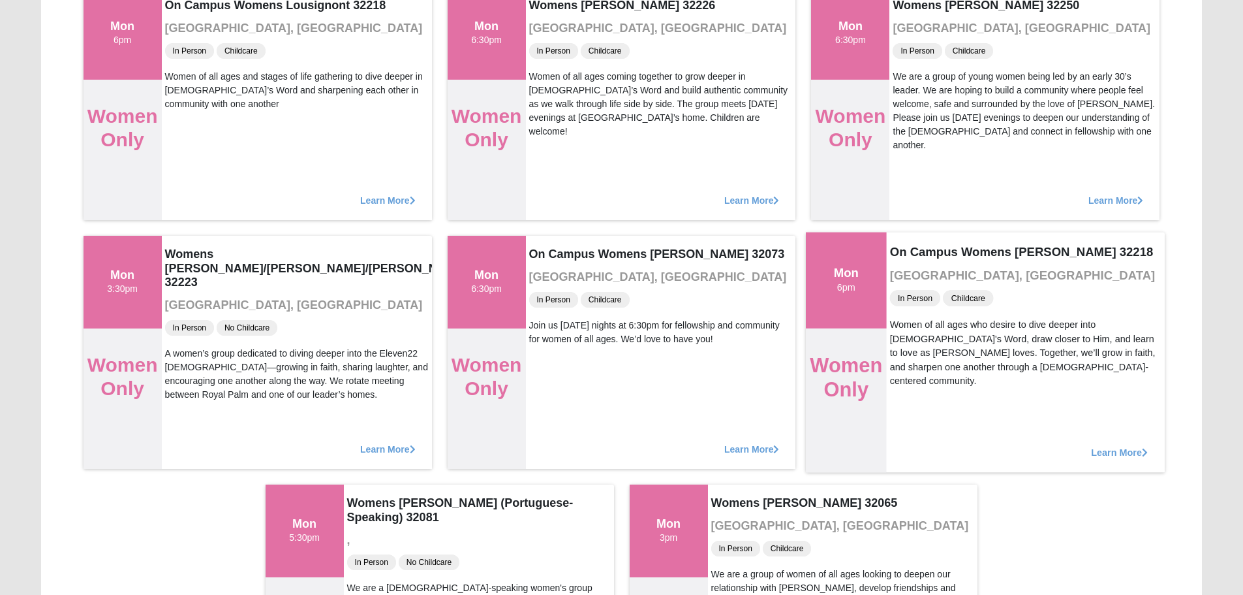
click at [1110, 441] on div "Learn More" at bounding box center [1026, 445] width 278 height 54
click at [1099, 445] on span "Learn More" at bounding box center [1120, 445] width 57 height 0
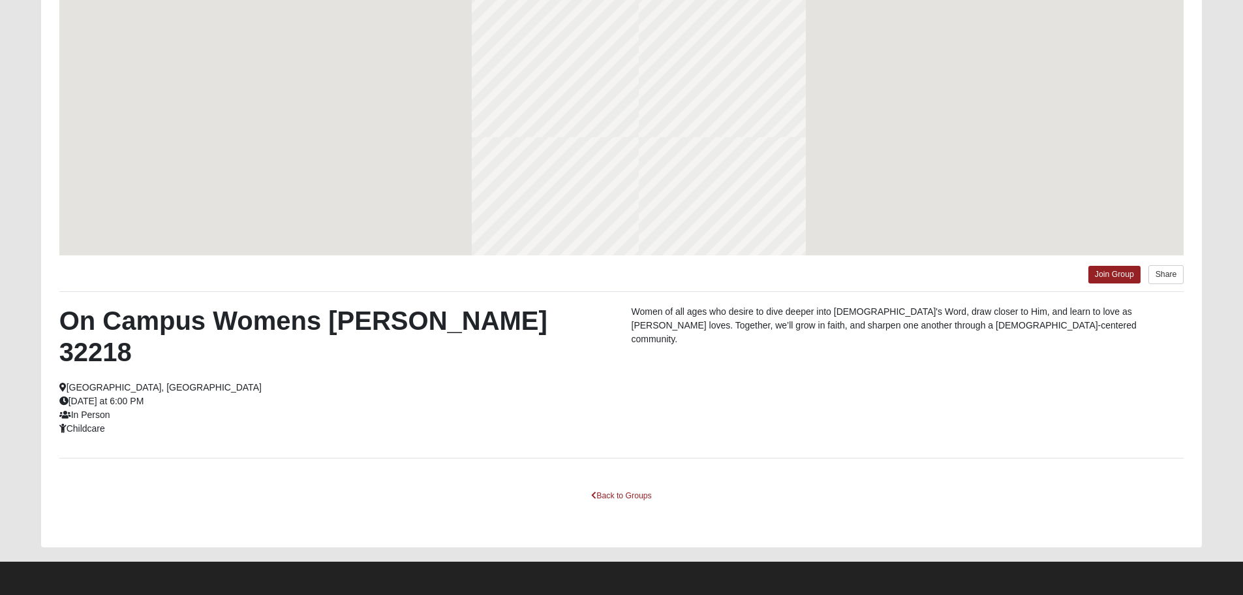
scroll to position [117, 0]
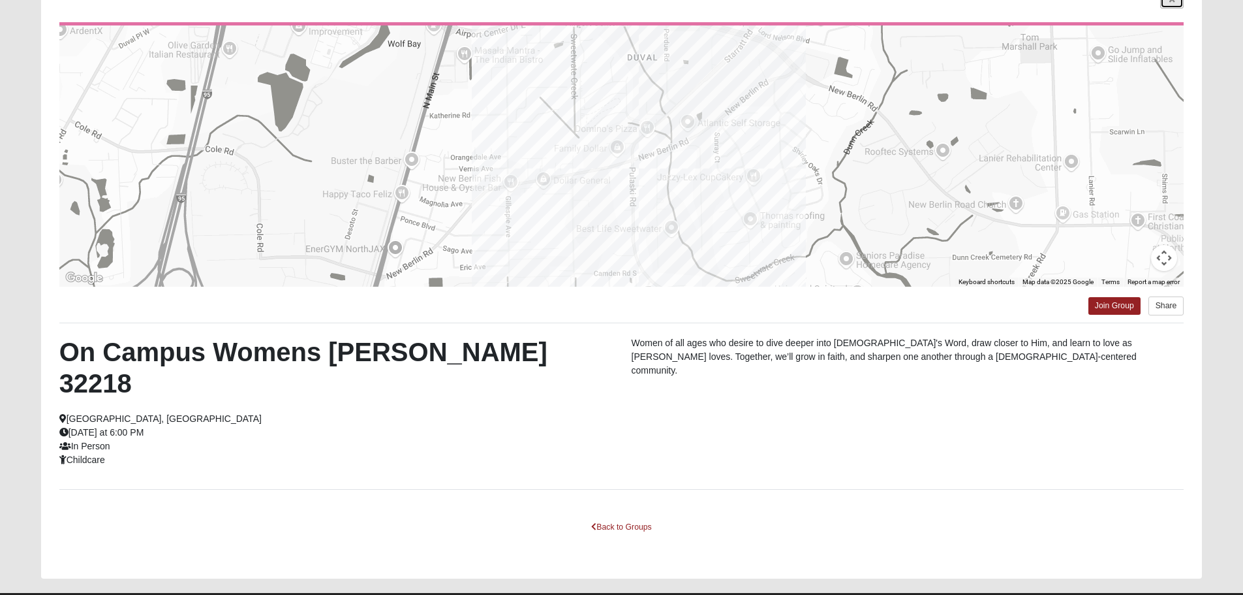
click at [1168, 5] on link at bounding box center [1171, 0] width 23 height 16
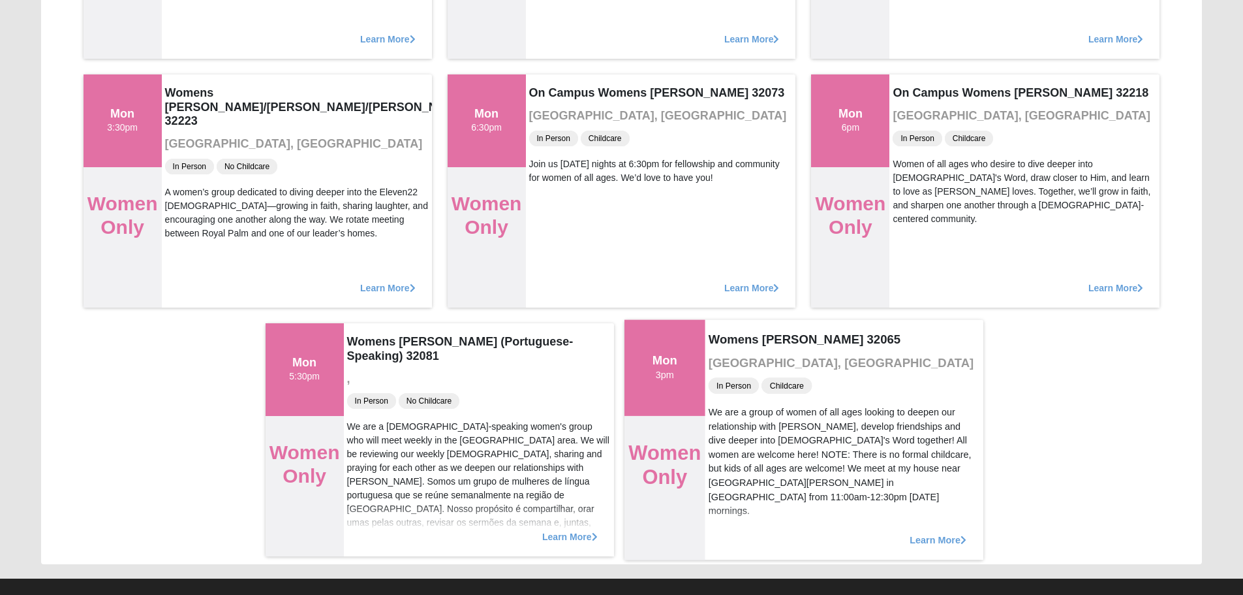
scroll to position [1601, 0]
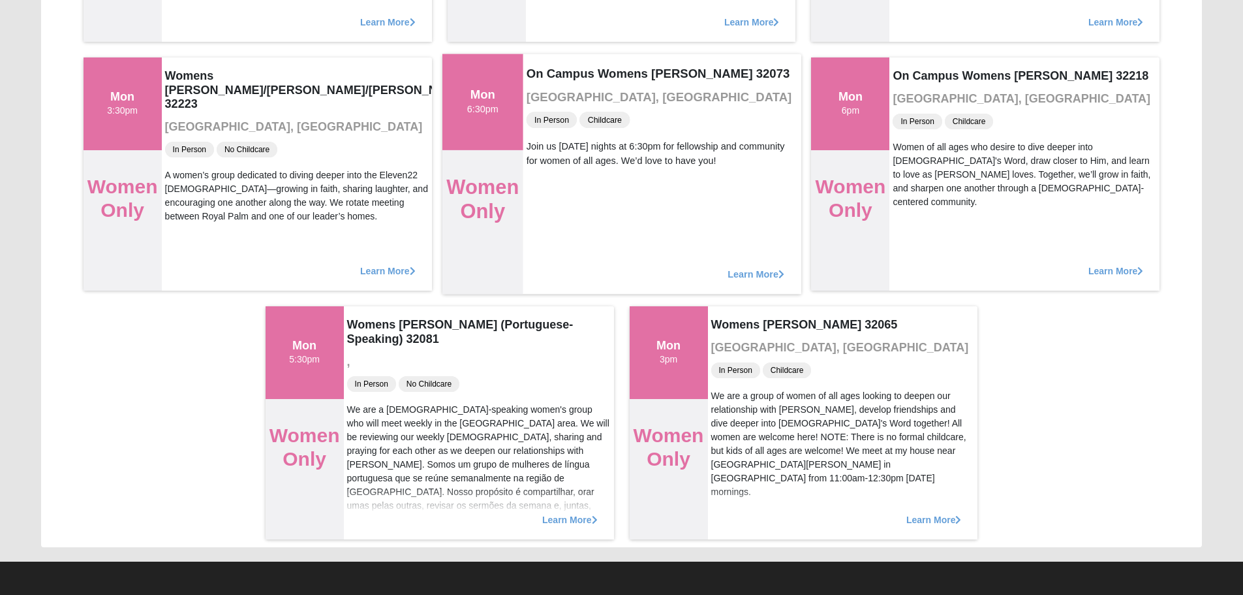
click at [734, 261] on div "Learn More" at bounding box center [662, 267] width 278 height 54
